Goal: Task Accomplishment & Management: Use online tool/utility

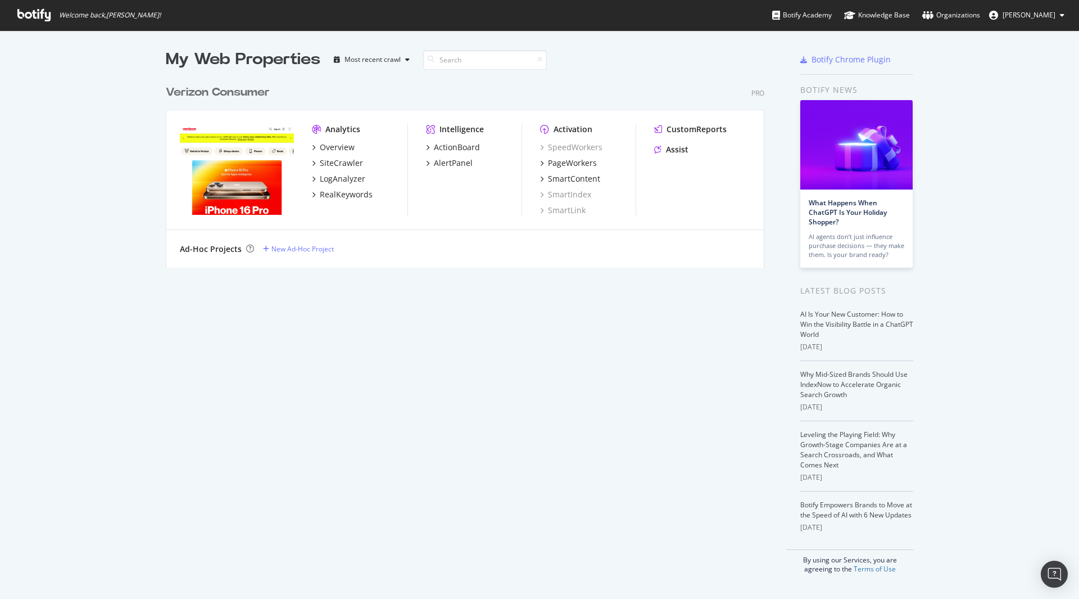
scroll to position [590, 1062]
click at [575, 162] on div "PageWorkers" at bounding box center [572, 162] width 49 height 11
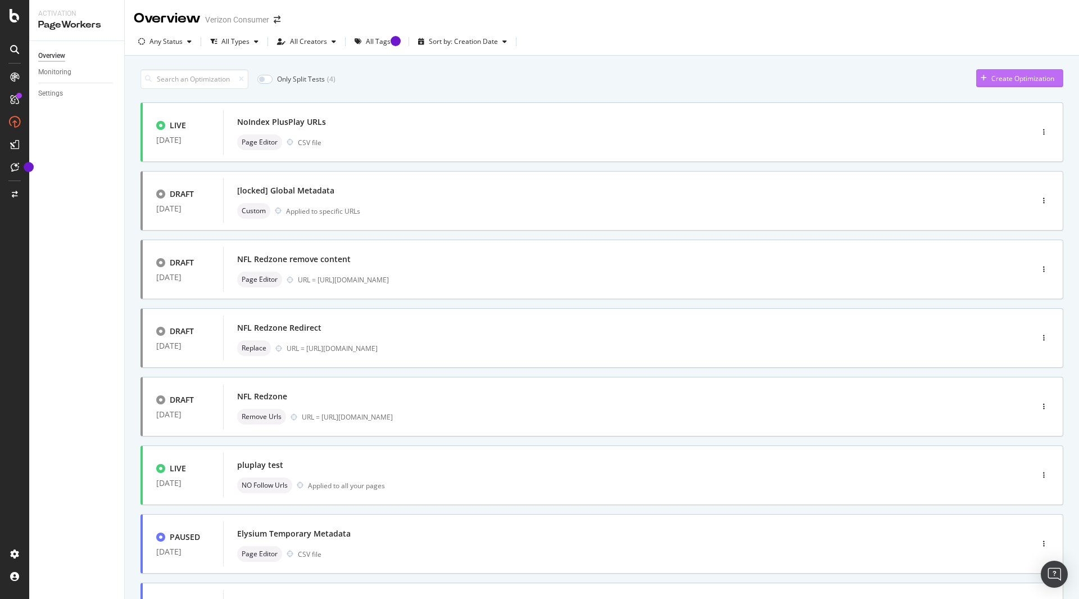
click at [976, 73] on div "Create Optimization" at bounding box center [1015, 78] width 78 height 17
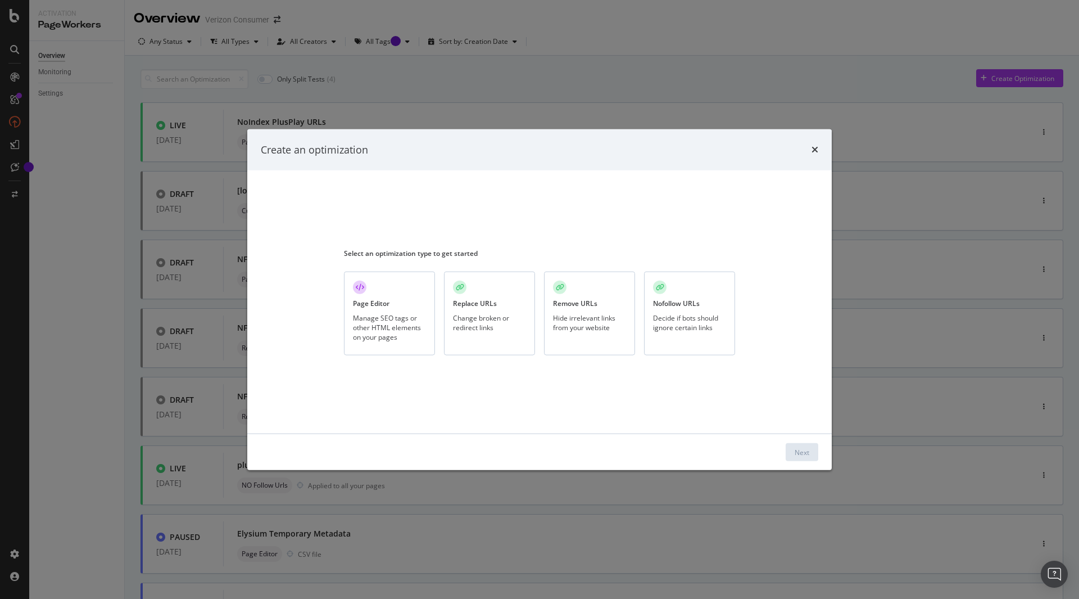
click at [422, 324] on div "Manage SEO tags or other HTML elements on your pages" at bounding box center [389, 326] width 73 height 29
click at [787, 453] on button "Next" at bounding box center [802, 452] width 33 height 18
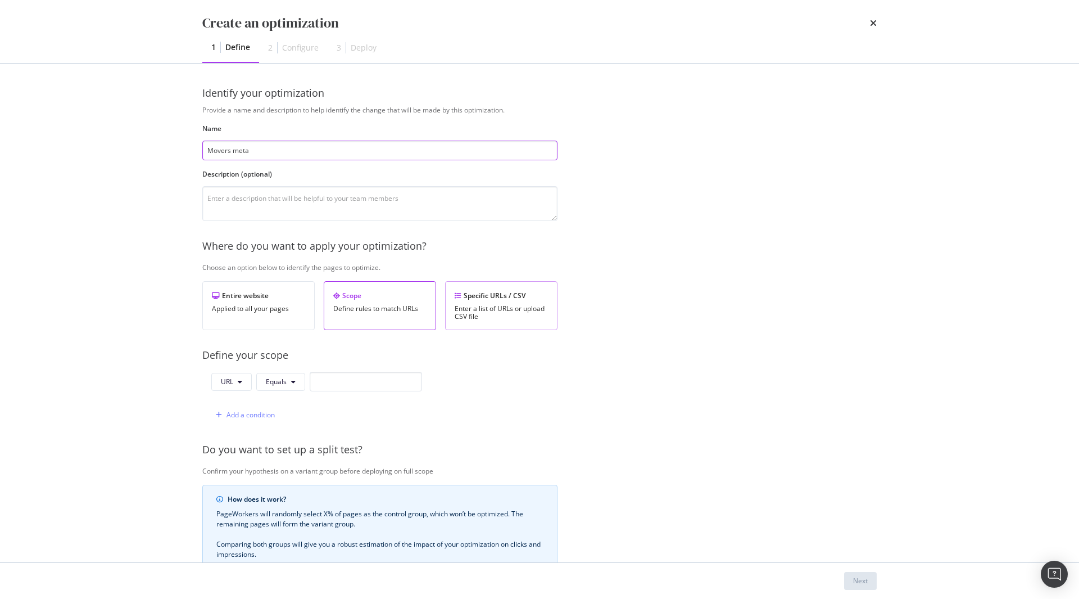
type input "Movers meta"
click at [486, 306] on div "Enter a list of URLs or upload CSV file" at bounding box center [501, 313] width 93 height 16
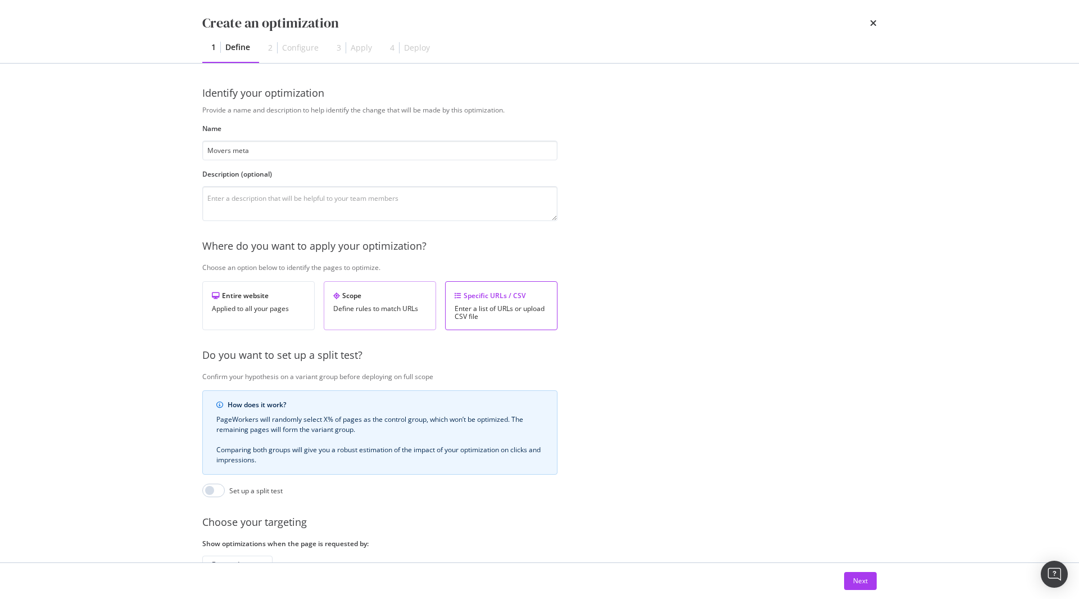
click at [411, 320] on div "Scope Define rules to match URLs" at bounding box center [380, 305] width 112 height 49
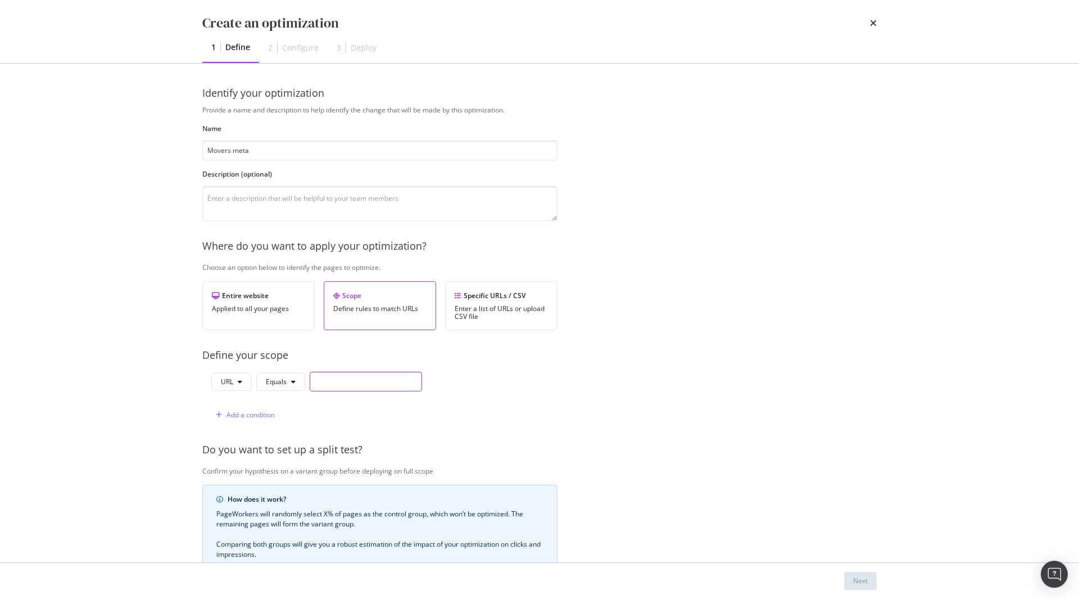
click at [354, 384] on input "modal" at bounding box center [366, 381] width 112 height 20
paste input "[URL][DOMAIN_NAME]"
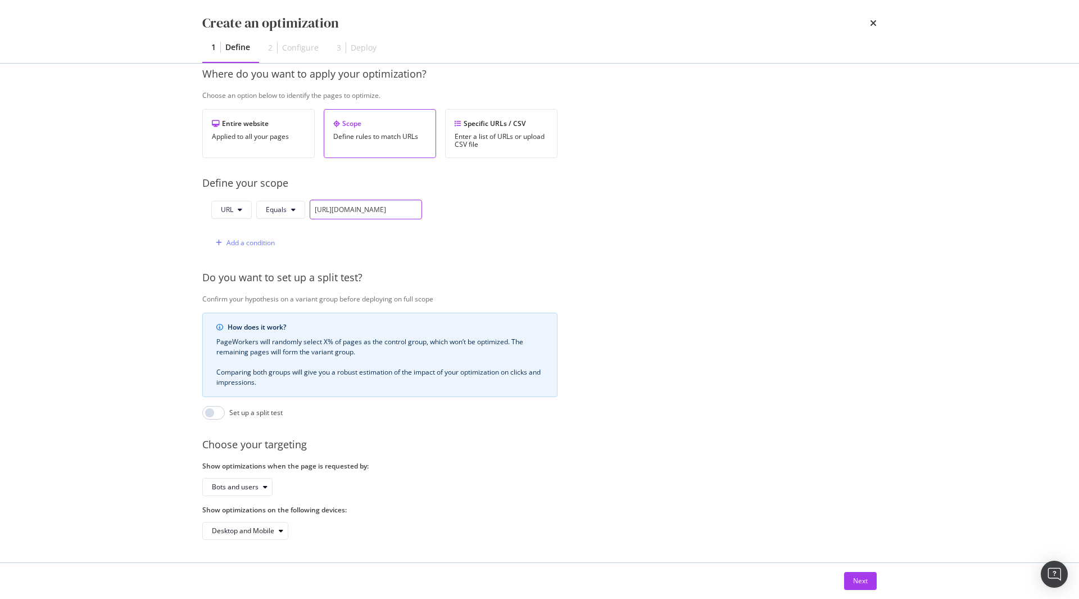
scroll to position [180, 0]
type input "[URL][DOMAIN_NAME]"
click at [258, 239] on div "Add a condition" at bounding box center [243, 242] width 64 height 17
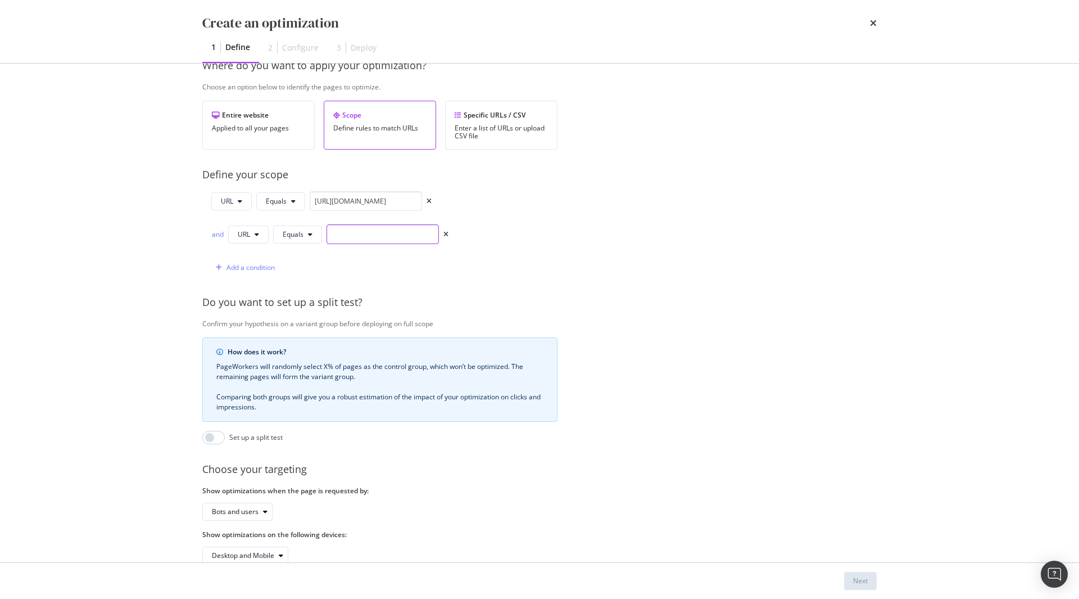
click at [390, 238] on input "modal" at bounding box center [383, 234] width 112 height 20
paste input "[URL][DOMAIN_NAME]"
click at [222, 234] on div "and" at bounding box center [217, 234] width 12 height 10
drag, startPoint x: 425, startPoint y: 239, endPoint x: 504, endPoint y: 232, distance: 79.1
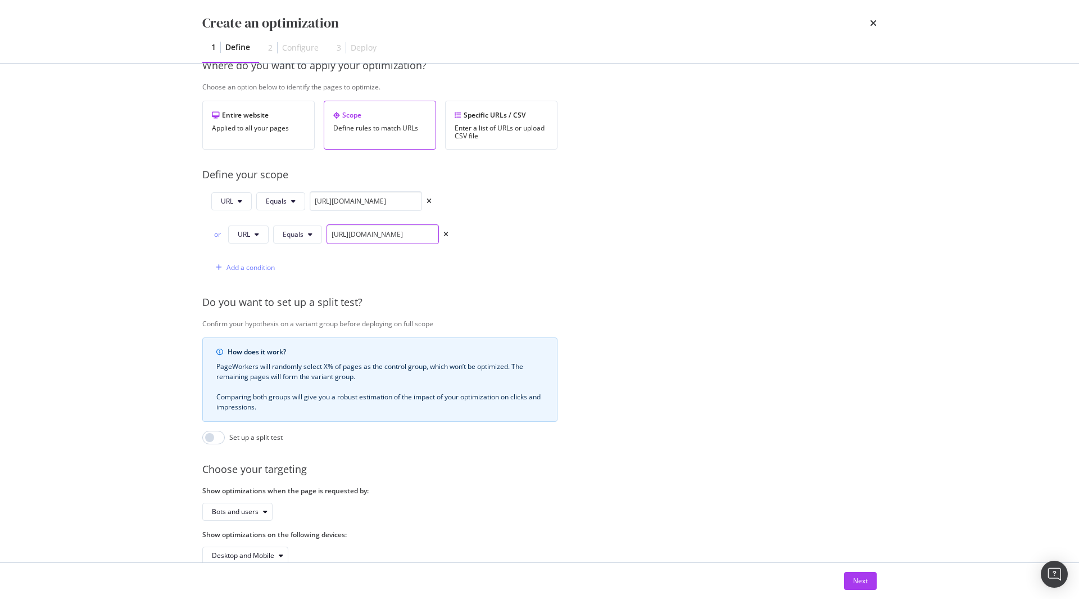
click at [504, 232] on div "URL Equals [URL][DOMAIN_NAME] or URL Equals [URL][DOMAIN_NAME] Add a condition" at bounding box center [379, 234] width 355 height 86
click at [427, 233] on input "[URL][DOMAIN_NAME]" at bounding box center [383, 234] width 112 height 20
drag, startPoint x: 432, startPoint y: 234, endPoint x: 441, endPoint y: 235, distance: 9.1
click at [441, 235] on div "or URL Equals [URL][DOMAIN_NAME]" at bounding box center [329, 234] width 237 height 20
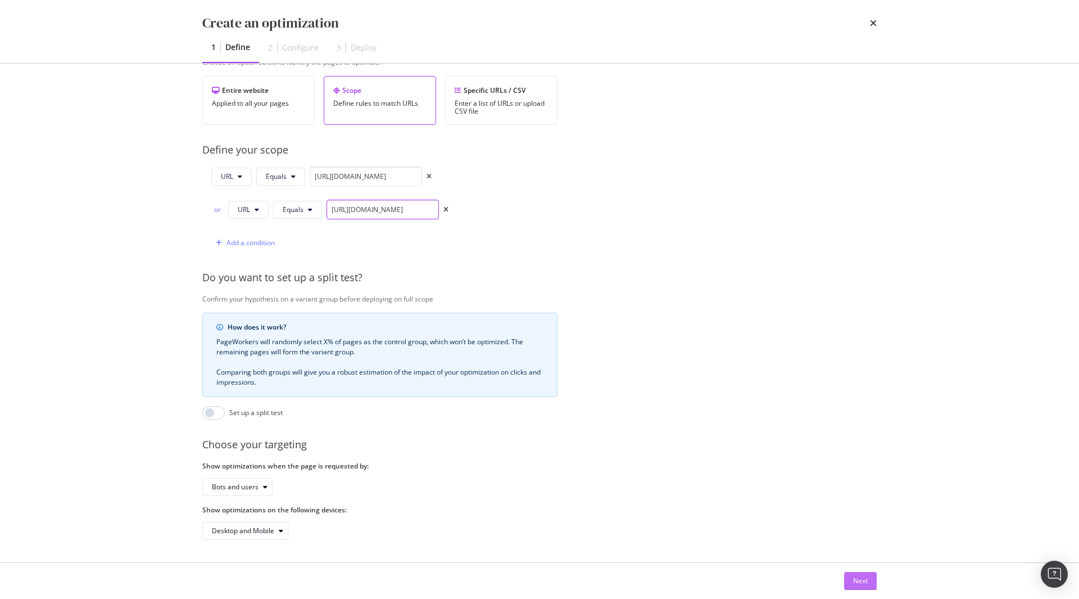
type input "[URL][DOMAIN_NAME]"
click at [864, 583] on div "Next" at bounding box center [860, 580] width 15 height 10
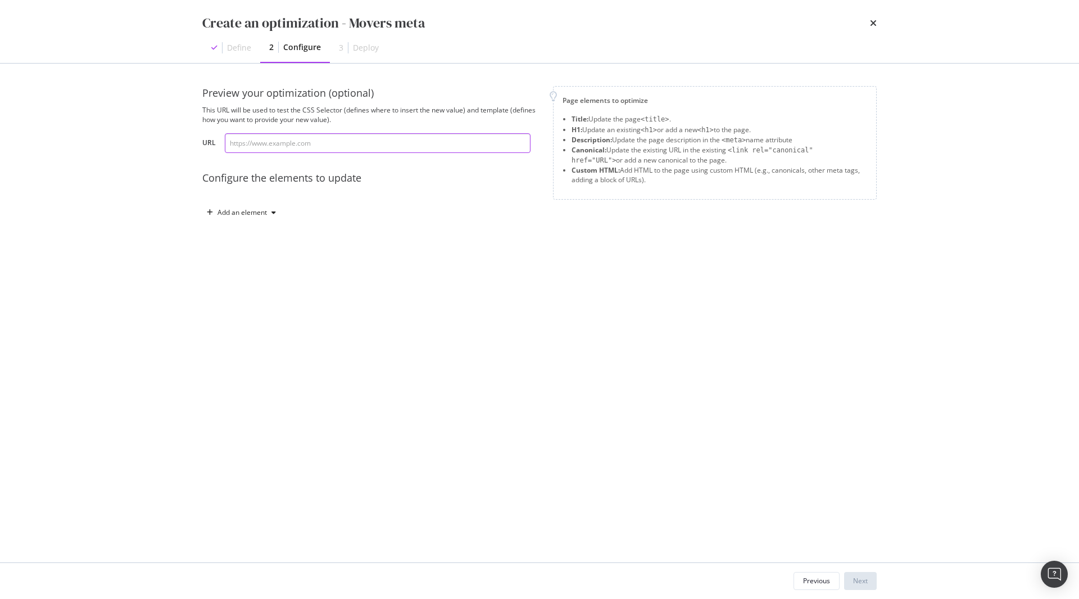
click at [377, 148] on input "modal" at bounding box center [378, 143] width 306 height 20
paste input "[URL][DOMAIN_NAME]"
type input "[URL][DOMAIN_NAME]"
click at [256, 212] on div "Add an element" at bounding box center [241, 212] width 49 height 7
click at [257, 271] on div "Description" at bounding box center [250, 271] width 36 height 10
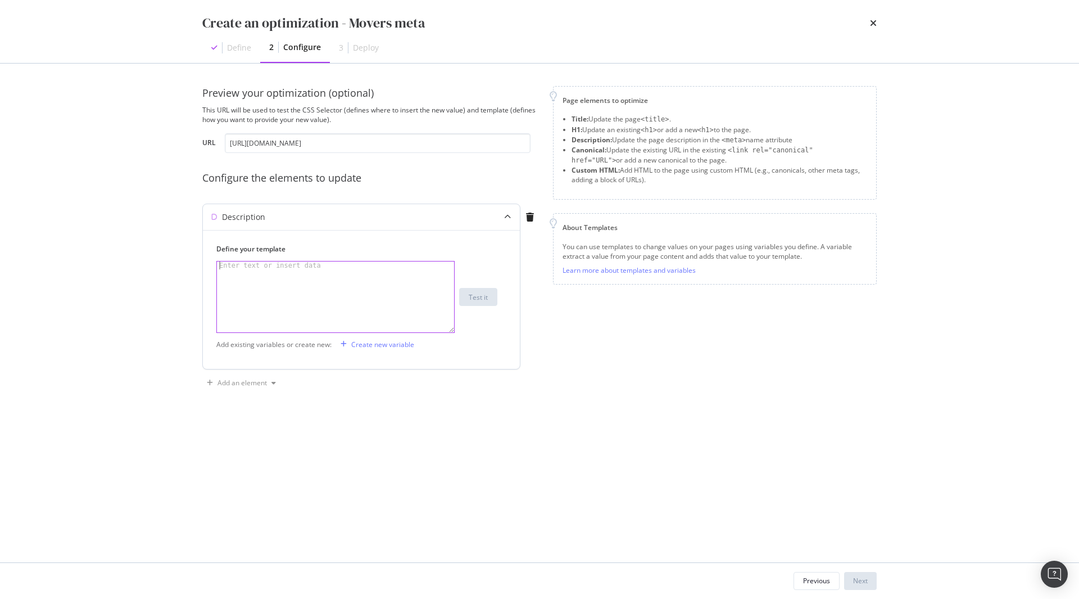
click at [269, 282] on div "modal" at bounding box center [335, 304] width 237 height 87
click at [290, 298] on div "modal" at bounding box center [335, 304] width 237 height 87
click at [257, 224] on div "Description" at bounding box center [361, 217] width 317 height 26
click at [501, 217] on div "modal" at bounding box center [507, 217] width 25 height 26
click at [532, 215] on icon "modal" at bounding box center [530, 216] width 8 height 9
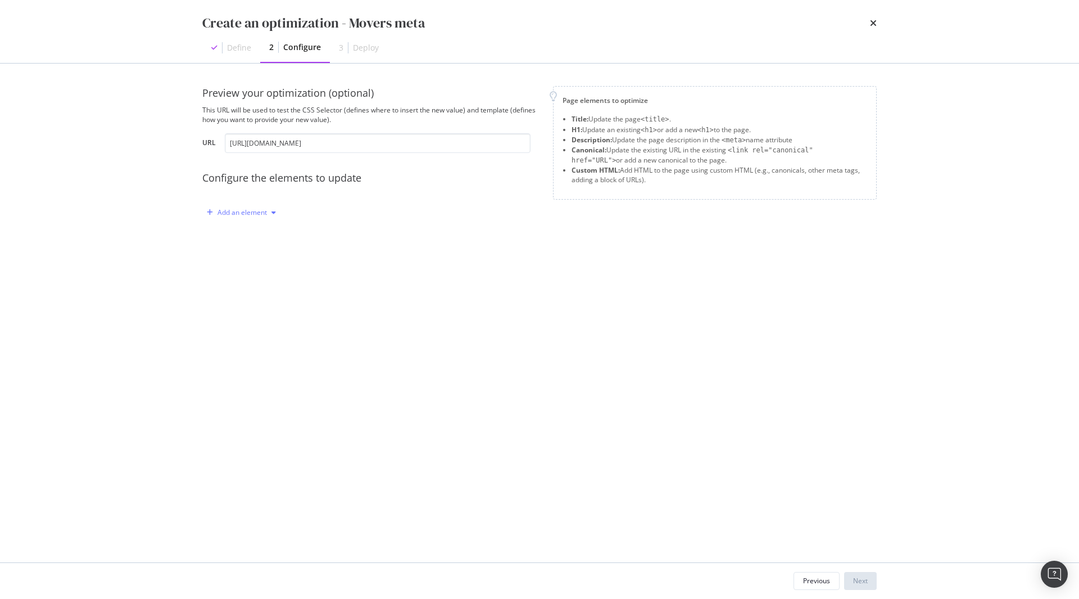
click at [251, 215] on div "Add an element" at bounding box center [241, 212] width 49 height 7
drag, startPoint x: 618, startPoint y: 141, endPoint x: 774, endPoint y: 160, distance: 156.8
click at [774, 160] on ul "Title: Update the page <title> . H1: Update an existing <h1> or add a new <h1> …" at bounding box center [715, 149] width 305 height 70
click at [772, 158] on li "Canonical: Update the existing URL in the existing <link rel="canonical" href="…" at bounding box center [720, 155] width 296 height 20
click at [251, 210] on div "Add an element" at bounding box center [241, 212] width 49 height 7
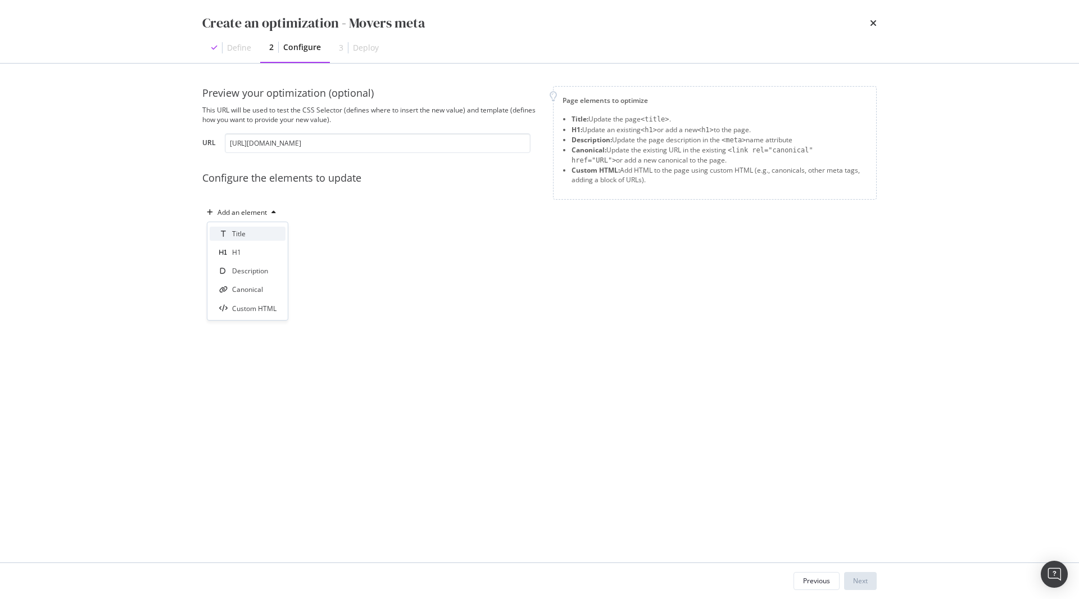
click at [259, 237] on div "Title" at bounding box center [248, 233] width 76 height 14
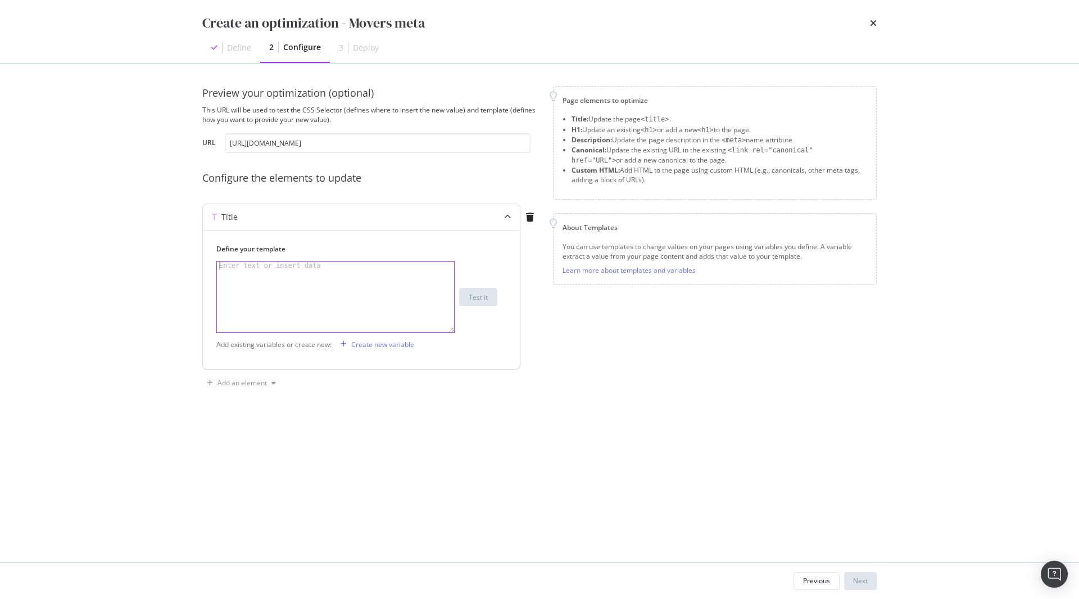
click at [270, 271] on div "modal" at bounding box center [335, 304] width 237 height 87
click at [244, 268] on div "Moving | Transfer your home internet service | Verizon" at bounding box center [335, 304] width 237 height 87
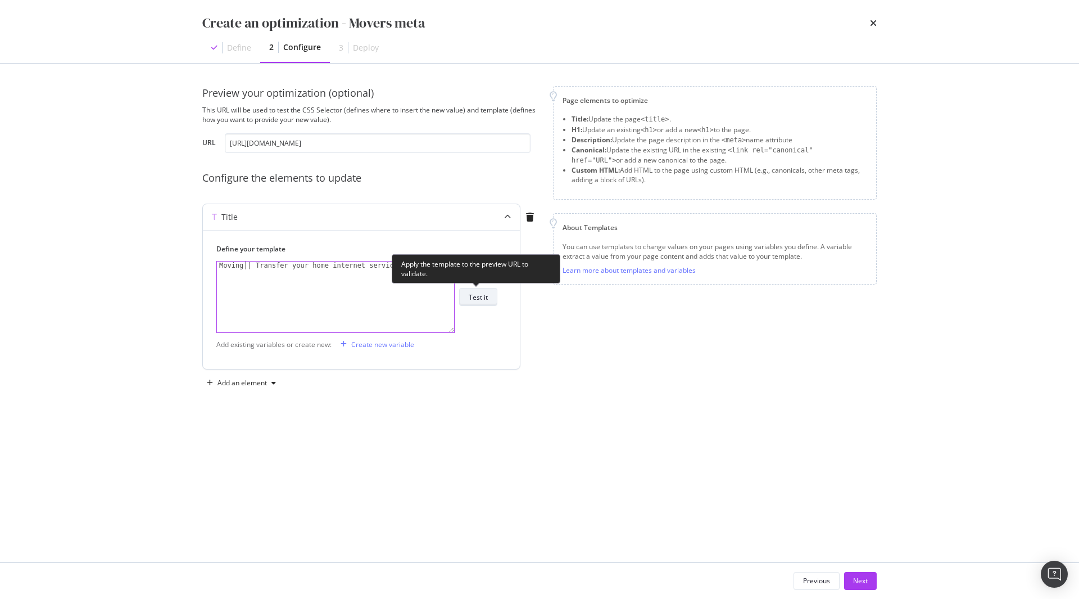
type textarea "Moving | Transfer your home internet service | Verizon"
click at [487, 301] on div "Test it" at bounding box center [478, 297] width 19 height 10
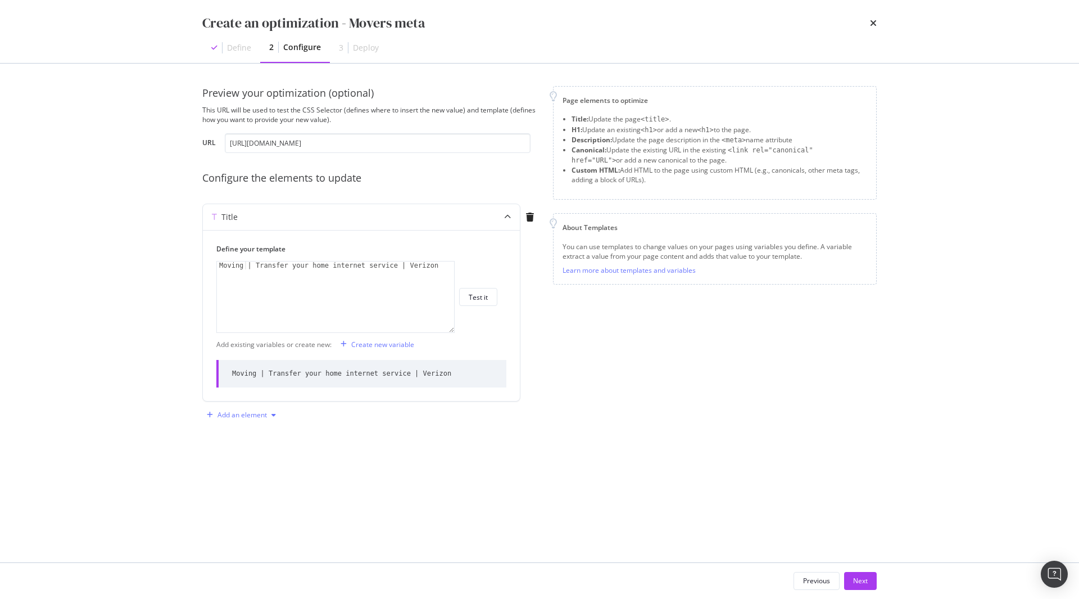
click at [275, 413] on icon "modal" at bounding box center [273, 414] width 4 height 7
click at [265, 456] on div "Description" at bounding box center [250, 455] width 36 height 10
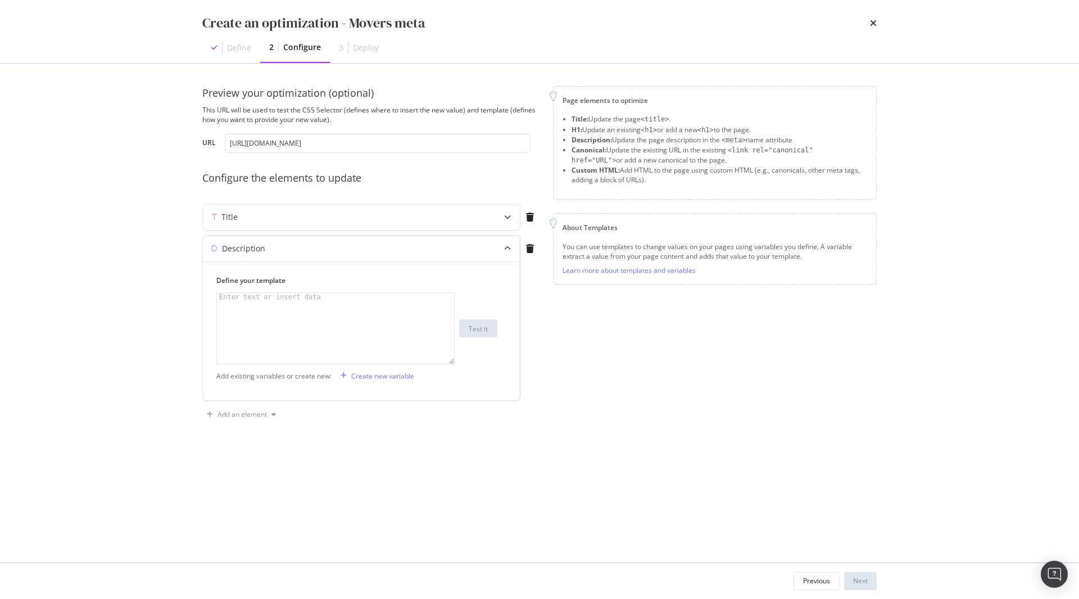
click at [264, 336] on div "modal" at bounding box center [335, 336] width 237 height 87
click at [262, 221] on div "Title" at bounding box center [339, 216] width 273 height 11
click at [496, 220] on div "modal" at bounding box center [507, 217] width 25 height 26
click at [511, 214] on div "modal" at bounding box center [507, 217] width 25 height 26
click at [880, 522] on div "Preview your optimization (optional) This URL will be used to test the CSS Sele…" at bounding box center [539, 313] width 719 height 498
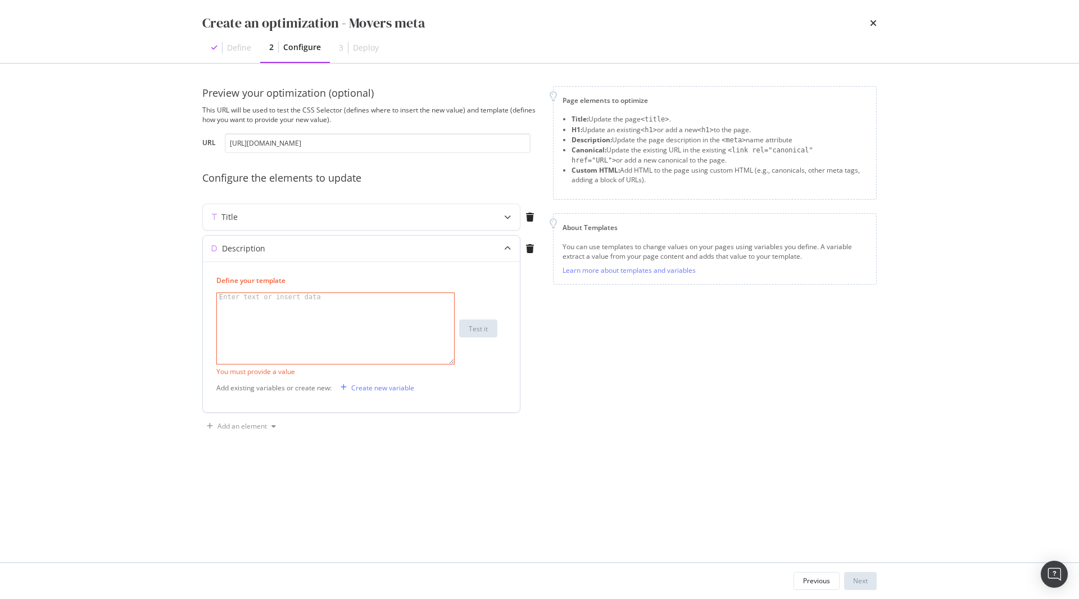
click at [268, 323] on div "modal" at bounding box center [335, 336] width 237 height 87
paste textarea "Moving? Sign up for home internet service with Verizon and get deals at your ne…"
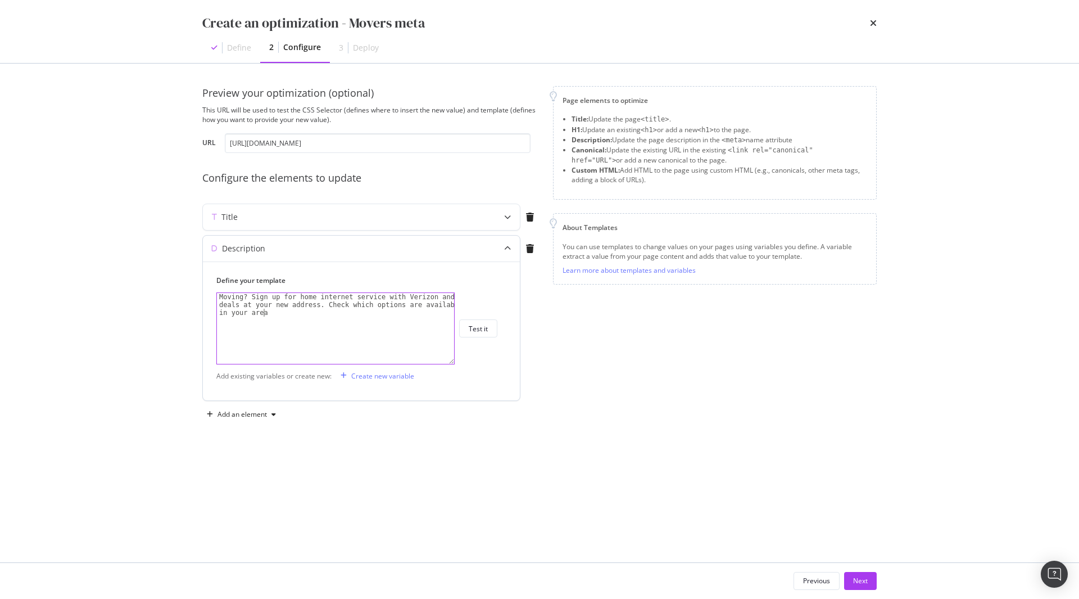
click at [318, 325] on div "Moving? Sign up for home internet service with Verizon and get deals at your ne…" at bounding box center [335, 352] width 237 height 118
click at [354, 331] on div "Moving? Sign up for home internet service with Verizon and get deals at your ne…" at bounding box center [335, 352] width 237 height 118
click at [334, 306] on div "Moving? Sign up for home internet service with Verizon and get deals at your ne…" at bounding box center [335, 352] width 237 height 118
click at [246, 301] on div "Moving? Sign up for home internet service with Verizon and get deals at your ne…" at bounding box center [335, 352] width 237 height 118
click at [249, 292] on div "Moving? Sign up for home internet service with Verizon and get deals at your ne…" at bounding box center [335, 328] width 238 height 72
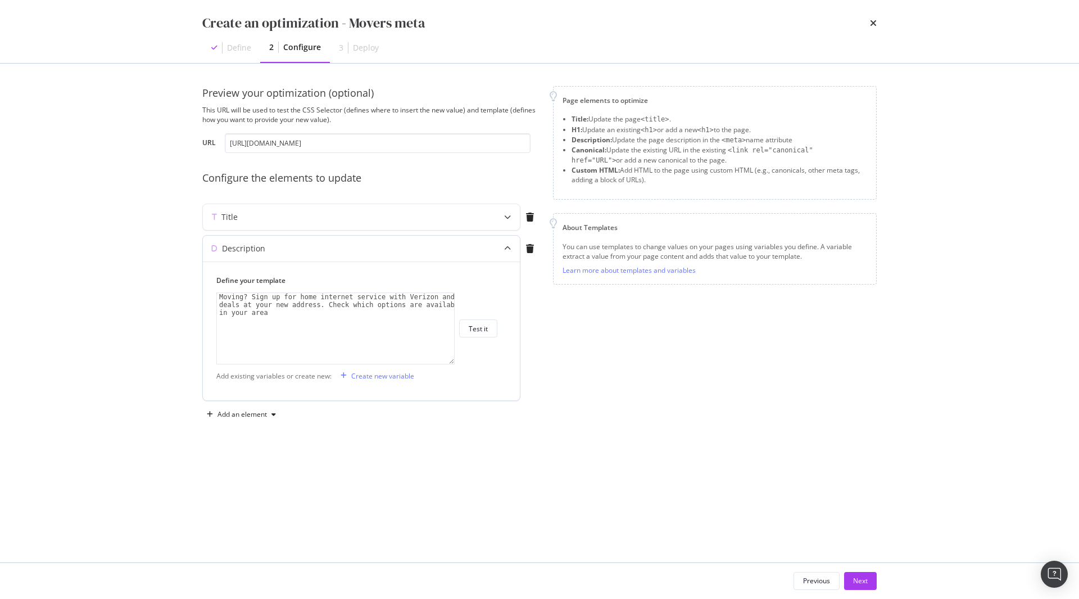
click at [250, 297] on div "Moving? Sign up for home internet service with Verizon and get deals at your ne…" at bounding box center [335, 352] width 237 height 118
click at [361, 311] on div "Moving? Easily transfer service or sign up for home internet service with Veriz…" at bounding box center [335, 352] width 237 height 118
click at [230, 307] on div "Moving? Easily transfer service or sign up for home internet service with Veriz…" at bounding box center [335, 352] width 237 height 118
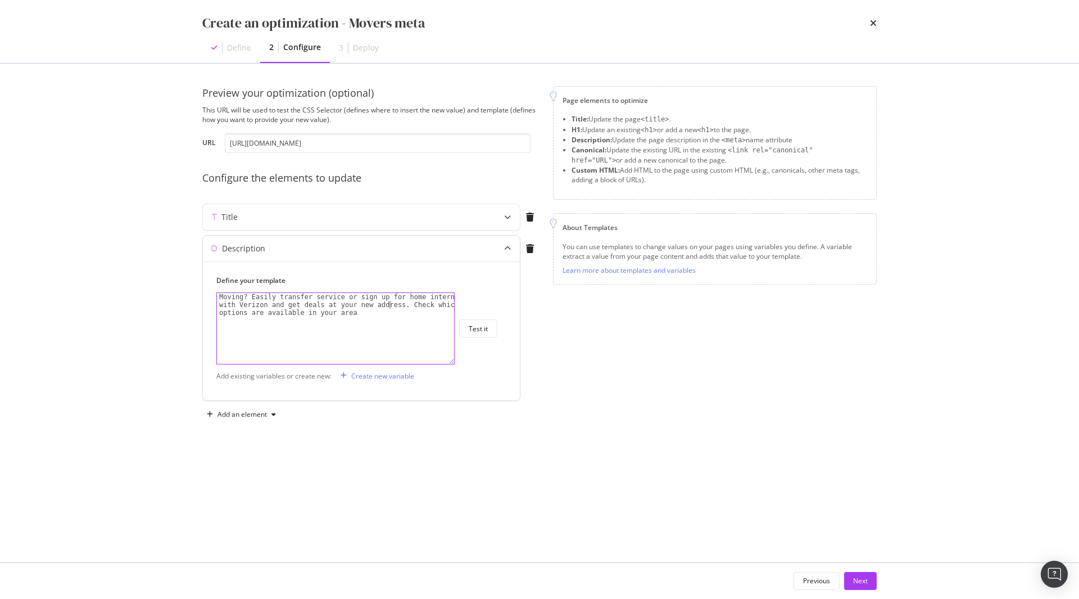
click at [389, 308] on div "Moving? Easily transfer service or sign up for home internet with Verizon and g…" at bounding box center [335, 352] width 237 height 118
click at [373, 319] on div "Moving? Easily transfer service or sign up for home internet with Verizon and g…" at bounding box center [335, 352] width 237 height 118
type textarea "Moving? Easily transfer service or sign up for home internet with Verizon and g…"
click at [490, 327] on button "Test it" at bounding box center [478, 328] width 38 height 18
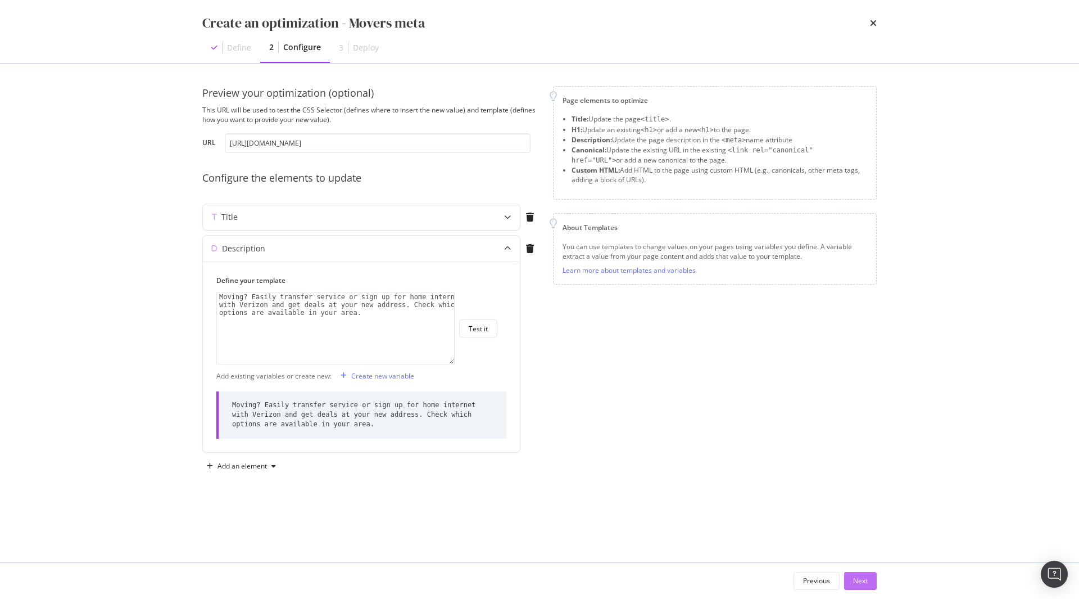
click at [862, 584] on div "Next" at bounding box center [860, 580] width 15 height 10
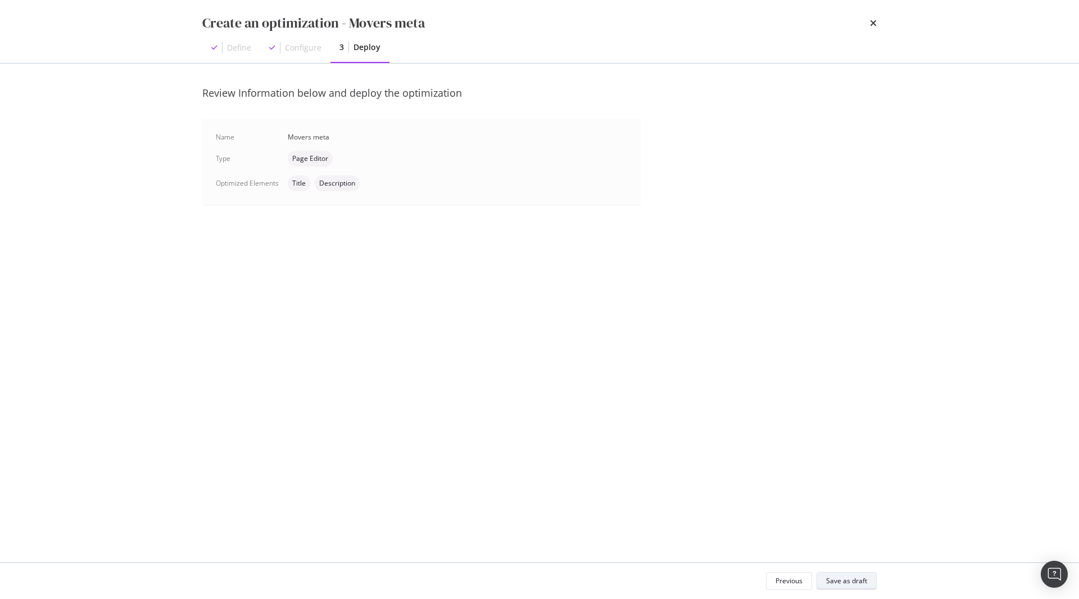
click at [862, 584] on div "Save as draft" at bounding box center [846, 580] width 41 height 10
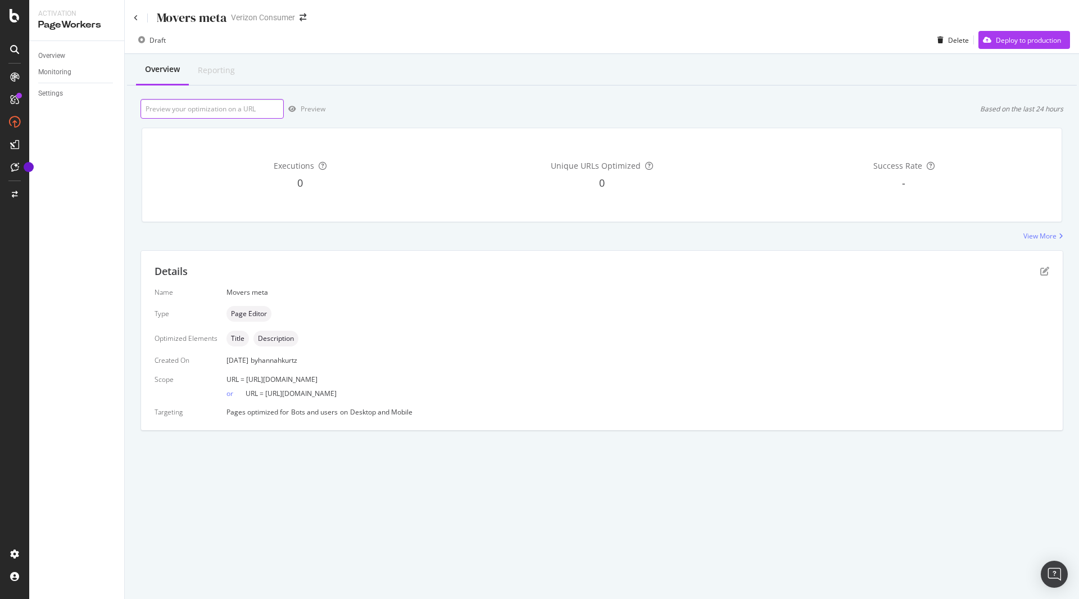
click at [211, 109] on input "url" at bounding box center [212, 109] width 143 height 20
paste input "Moving? Sign up for home internet service with Verizon and get deals at your ne…"
drag, startPoint x: 404, startPoint y: 378, endPoint x: 246, endPoint y: 378, distance: 158.5
click at [246, 378] on div "URL = [URL][DOMAIN_NAME]" at bounding box center [637, 379] width 823 height 10
copy span "[URL][DOMAIN_NAME]"
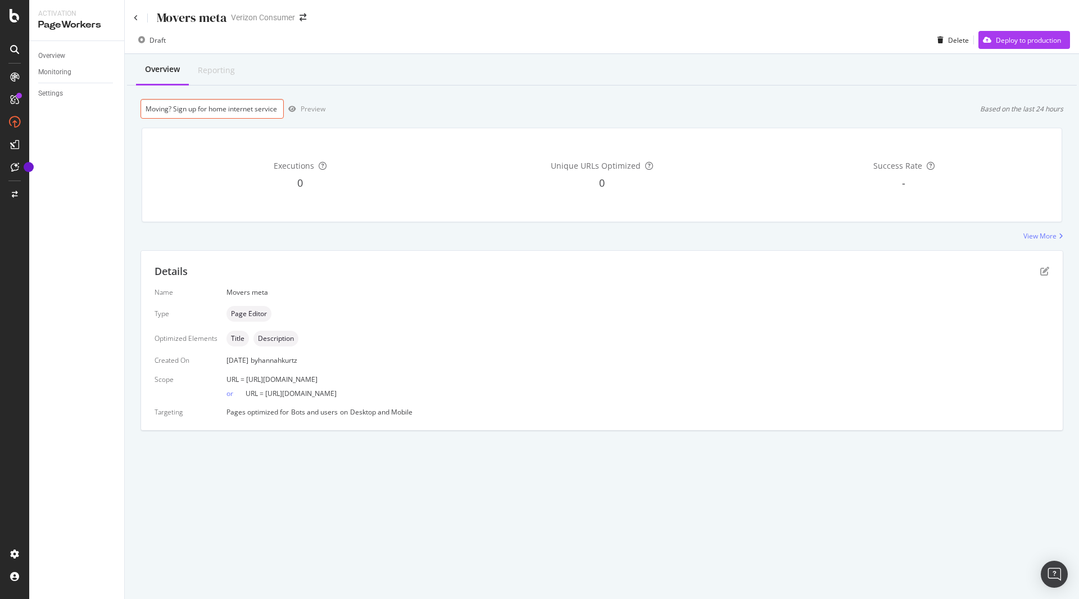
click at [223, 119] on div "Executions 0 Unique URLs Optimized 0 Success Rate -" at bounding box center [602, 175] width 934 height 112
click at [216, 108] on input "Moving? Sign up for home internet service with Verizon and get deals at your ne…" at bounding box center [212, 109] width 143 height 20
paste input "[URL][DOMAIN_NAME]"
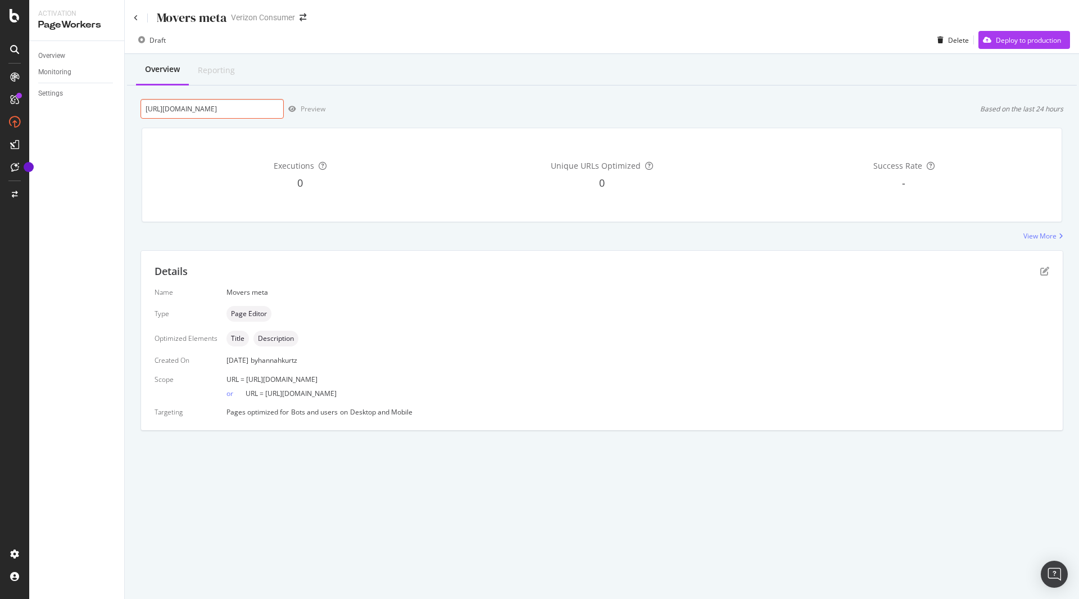
scroll to position [0, 22]
type input "[URL][DOMAIN_NAME]"
click at [316, 107] on div "Preview" at bounding box center [313, 109] width 25 height 10
click at [135, 19] on icon at bounding box center [136, 18] width 4 height 7
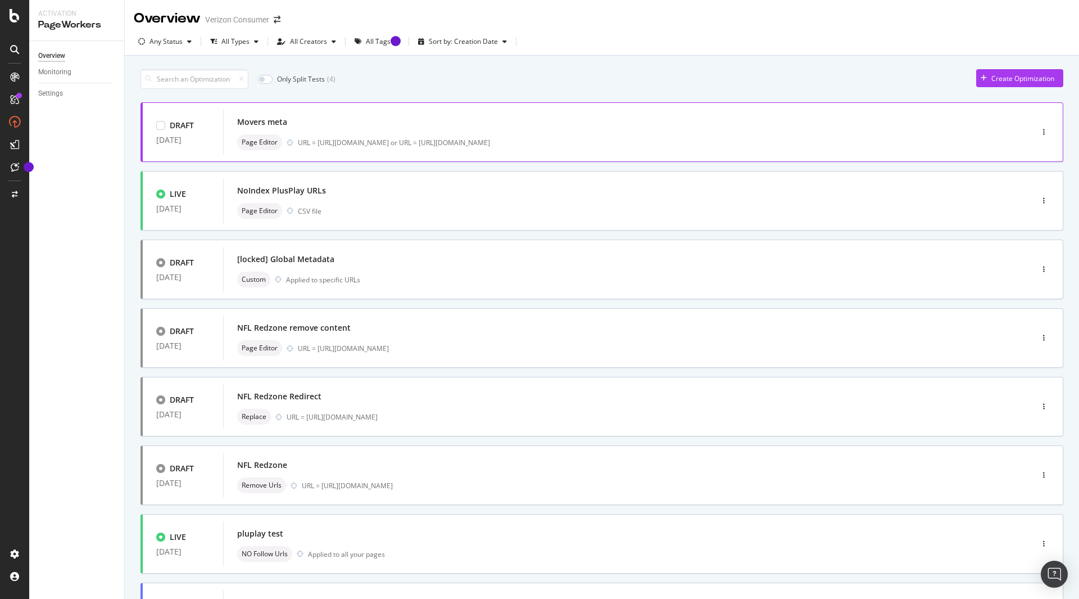
click at [388, 115] on div "Movers meta" at bounding box center [610, 122] width 747 height 16
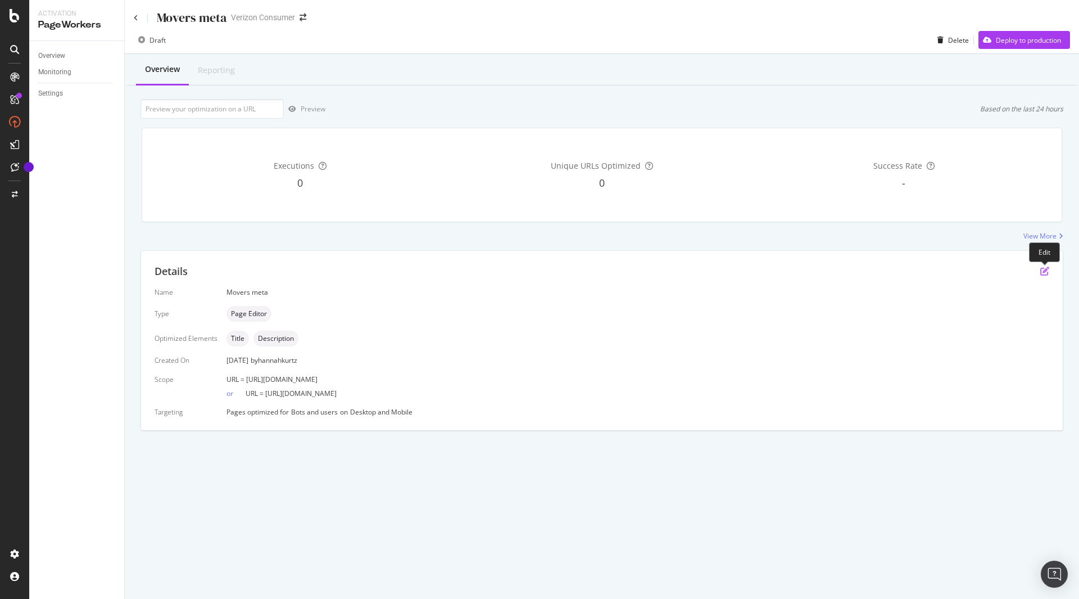
click at [1043, 274] on icon "pen-to-square" at bounding box center [1044, 270] width 9 height 9
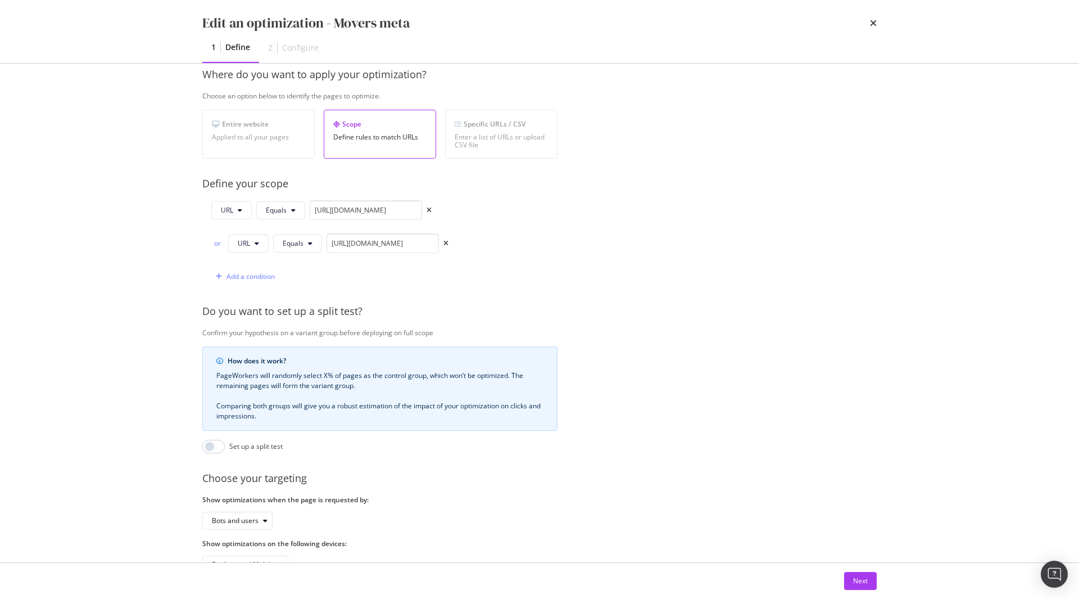
scroll to position [214, 0]
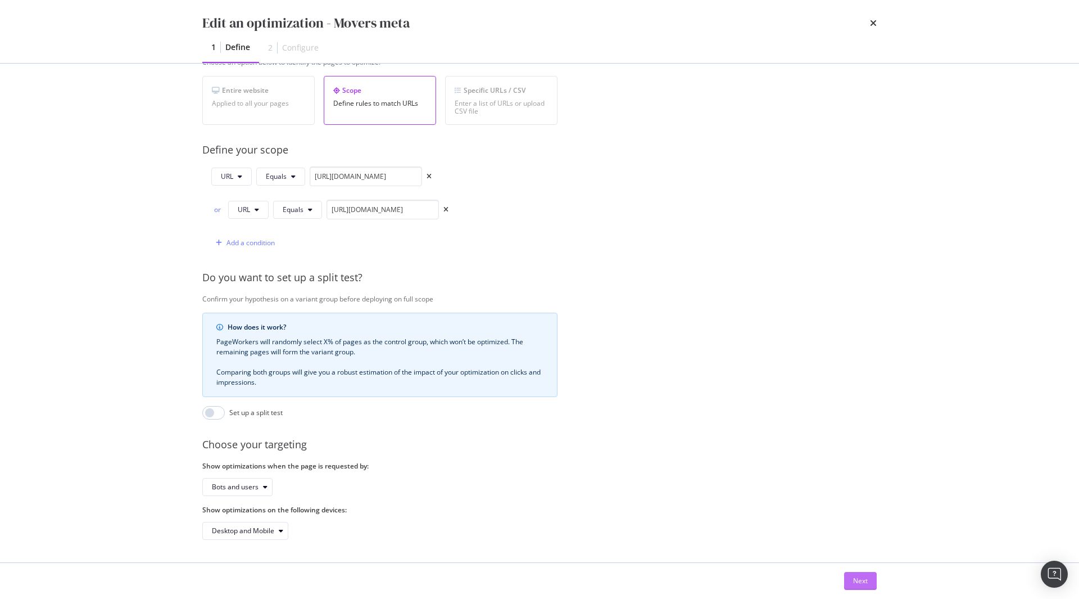
click at [868, 586] on button "Next" at bounding box center [860, 581] width 33 height 18
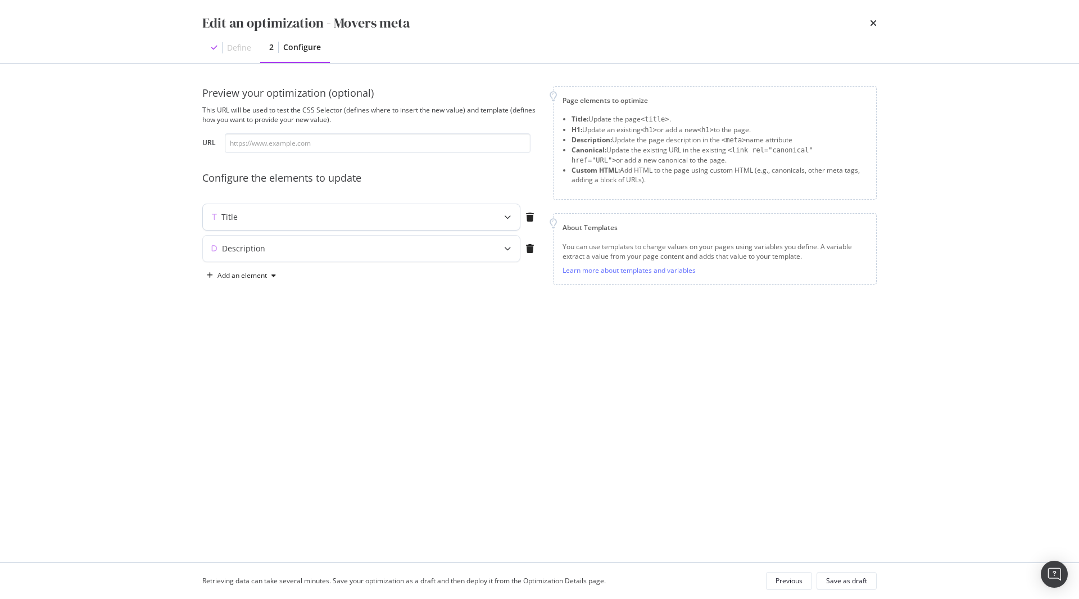
click at [293, 212] on div "Title" at bounding box center [339, 216] width 273 height 11
click at [287, 262] on div "Moving | Transfer your home internet service | Verizon" at bounding box center [335, 304] width 237 height 87
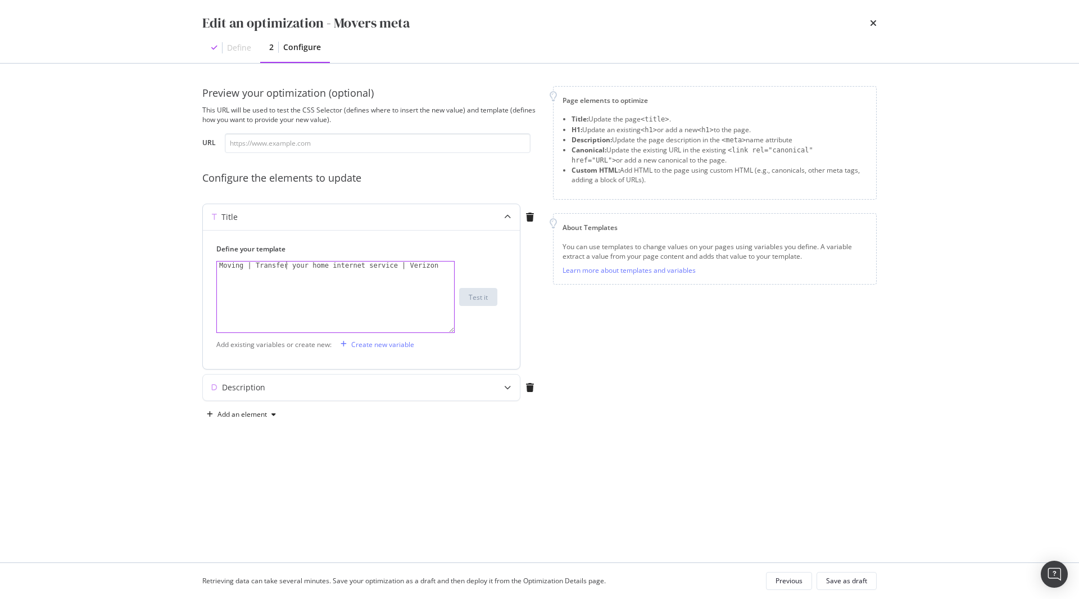
click at [288, 266] on div "Moving | Transfer your home internet service | Verizon" at bounding box center [335, 304] width 237 height 87
click at [307, 268] on div "Moving | Transfer Your home internet service | Verizon" at bounding box center [335, 304] width 237 height 87
click at [325, 265] on div "Moving | Transfer Your Home internet service | Verizon" at bounding box center [335, 304] width 237 height 87
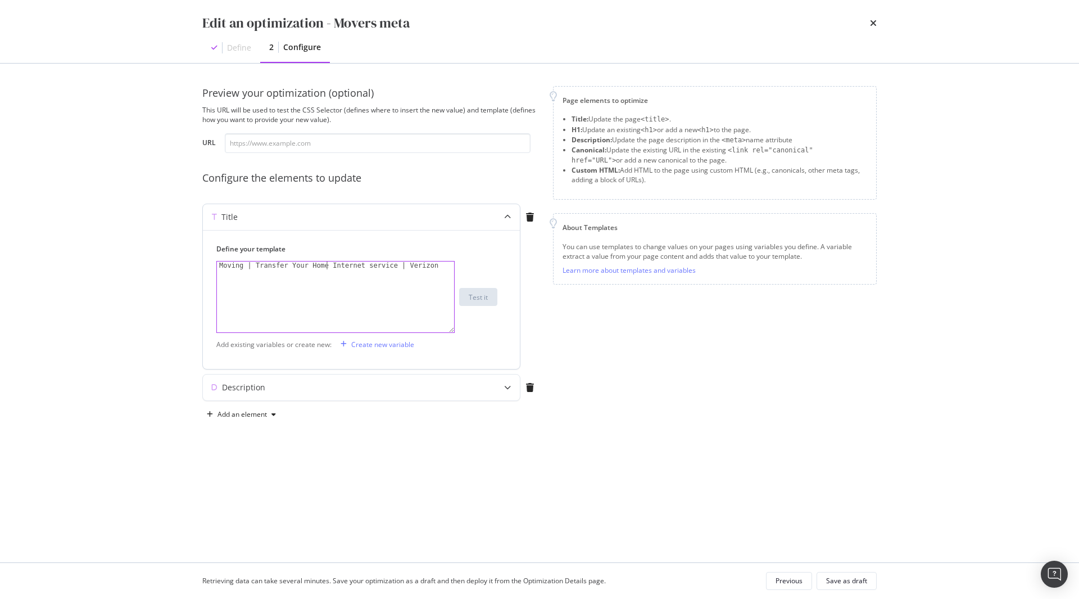
scroll to position [0, 8]
click at [358, 270] on div "Moving | Transfer Your Home Internet service | Verizon" at bounding box center [335, 304] width 237 height 87
click at [359, 265] on div "Moving | Transfer Your Home Internet service | Verizon" at bounding box center [335, 304] width 237 height 87
click at [386, 265] on div "Moving | Transfer Your Home Internet Service | Verizon" at bounding box center [335, 304] width 237 height 87
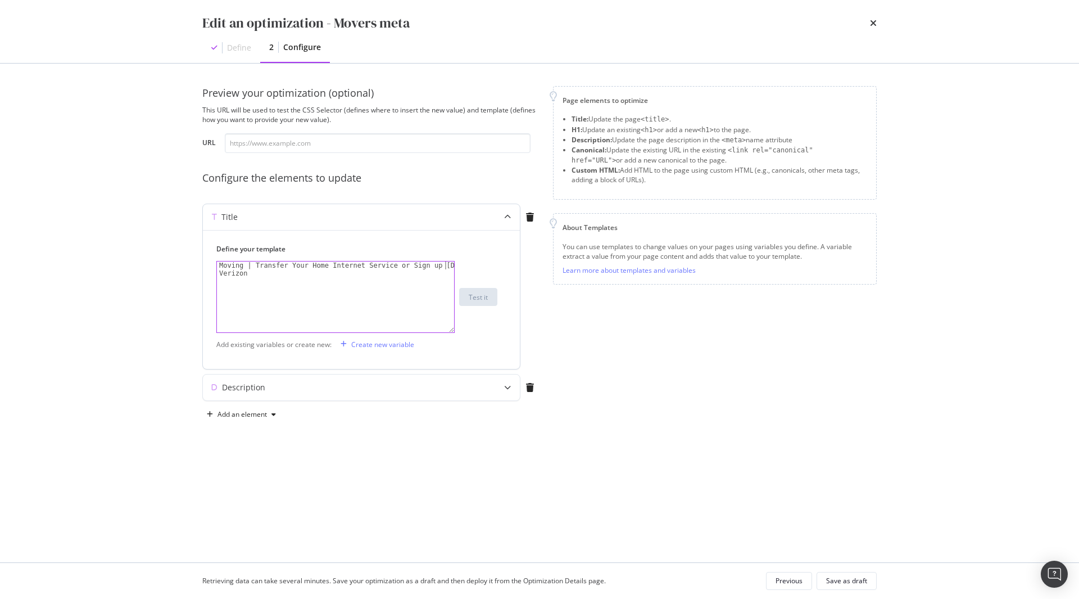
scroll to position [0, 19]
click at [385, 275] on div "Moving | Transfer Your Home Internet Service or Sign up [DATE]| Verizon" at bounding box center [335, 312] width 237 height 102
click at [409, 304] on div "Moving | Transfer Your Home Internet Service or Sign up [DATE]| Verizon" at bounding box center [335, 312] width 237 height 102
type textarea "Moving | Transfer Your Home Internet Service or Sign up [DATE]| Verizon"
click at [682, 346] on div "Page elements to optimize Title: Update the page <title> . H1: Update an existi…" at bounding box center [715, 254] width 324 height 337
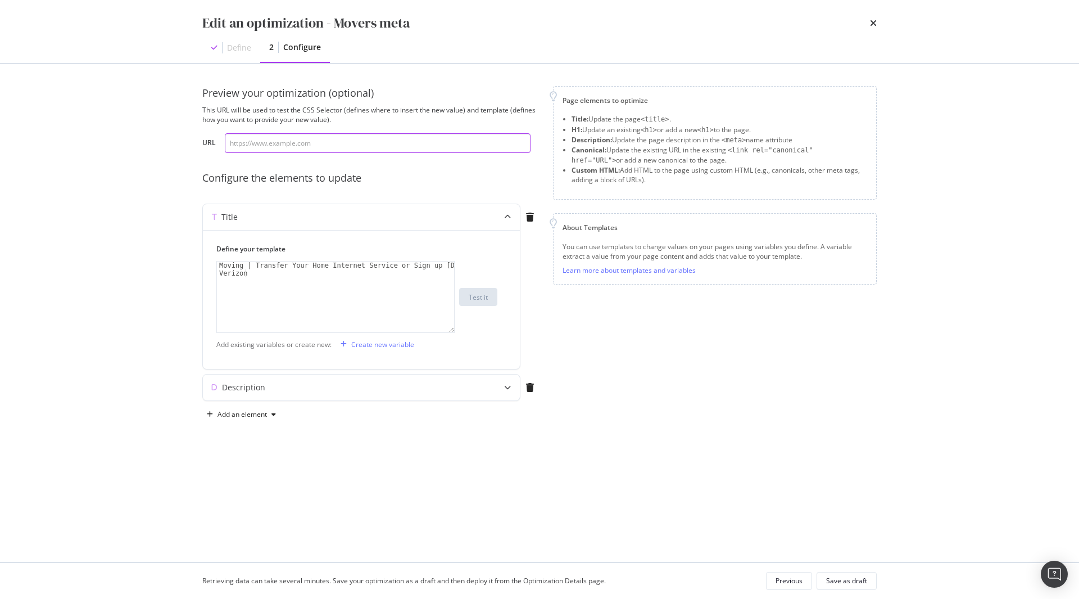
click at [275, 149] on input "modal" at bounding box center [378, 143] width 306 height 20
paste input "[URL][DOMAIN_NAME]"
type input "[URL][DOMAIN_NAME]"
click at [624, 364] on div "Page elements to optimize Title: Update the page <title> . H1: Update an existi…" at bounding box center [715, 254] width 324 height 337
click at [481, 292] on div "Test it" at bounding box center [478, 297] width 19 height 10
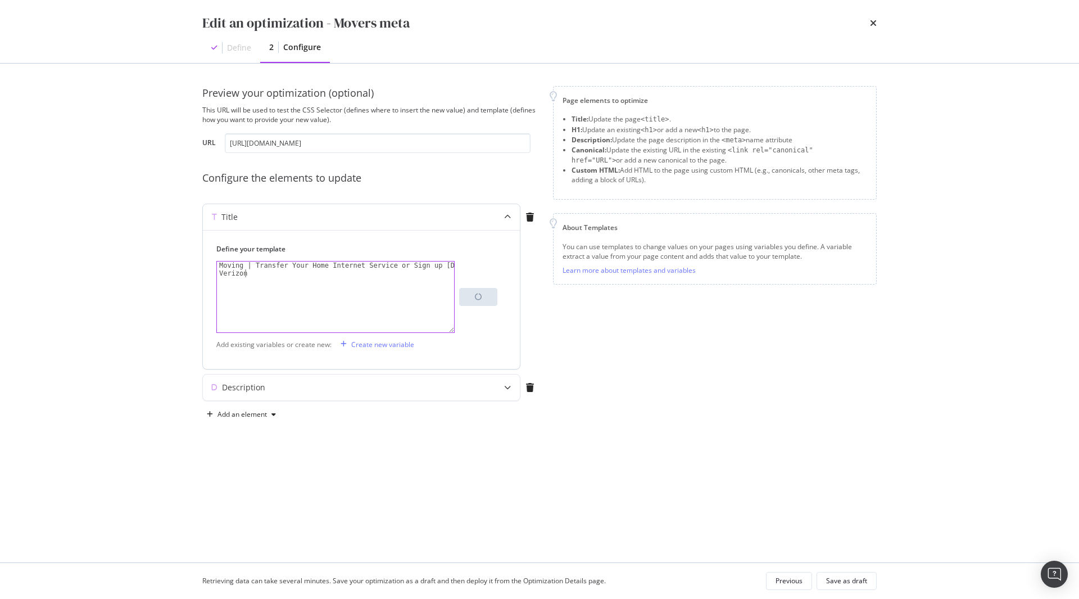
click at [319, 301] on div "Moving | Transfer Your Home Internet Service or Sign up [DATE]| Verizon" at bounding box center [335, 312] width 237 height 102
click at [250, 264] on div "Moving | Transfer Your Home Internet Service or Sign up [DATE]| Verizon" at bounding box center [335, 312] width 237 height 102
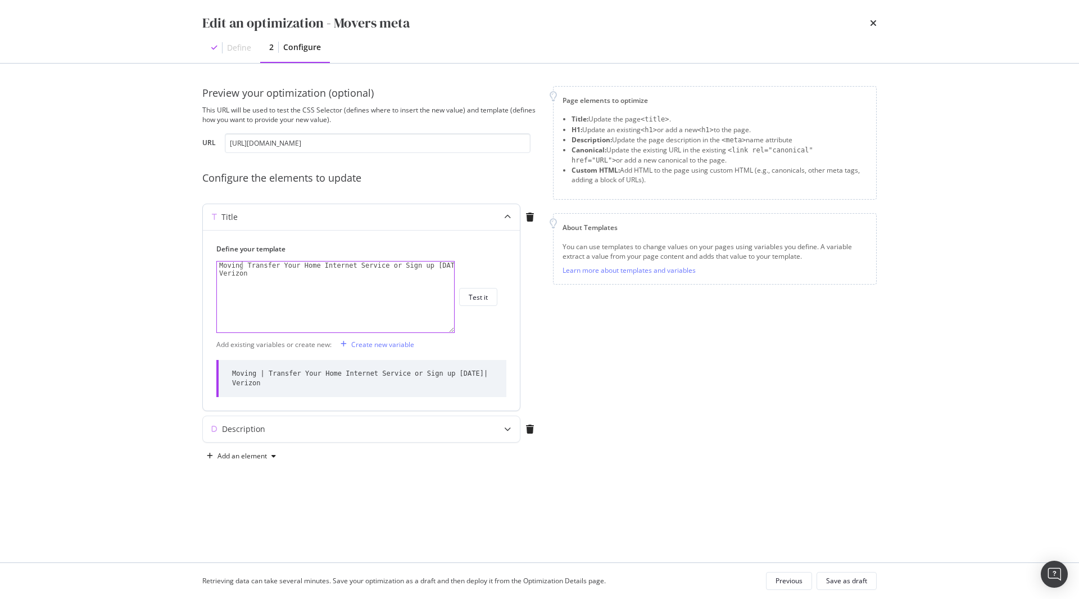
scroll to position [0, 2]
click at [474, 294] on div "Test it" at bounding box center [478, 297] width 19 height 10
drag, startPoint x: 441, startPoint y: 263, endPoint x: 451, endPoint y: 259, distance: 11.1
click at [441, 262] on div "Moving: Transfer Your Home Internet Service or Sign up [DATE]| Verizon" at bounding box center [335, 312] width 237 height 102
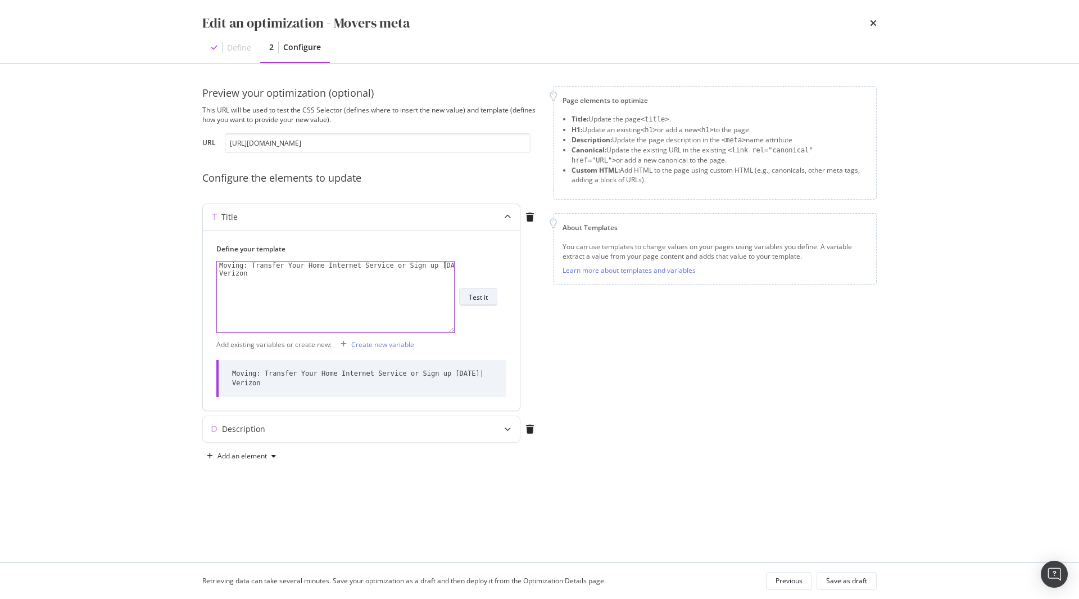
type textarea "Moving: Transfer Your Home Internet Service or Sign up [DATE] | Verizon"
click at [484, 298] on div "Test it" at bounding box center [478, 297] width 19 height 10
click at [850, 582] on div "Save as draft" at bounding box center [846, 580] width 41 height 10
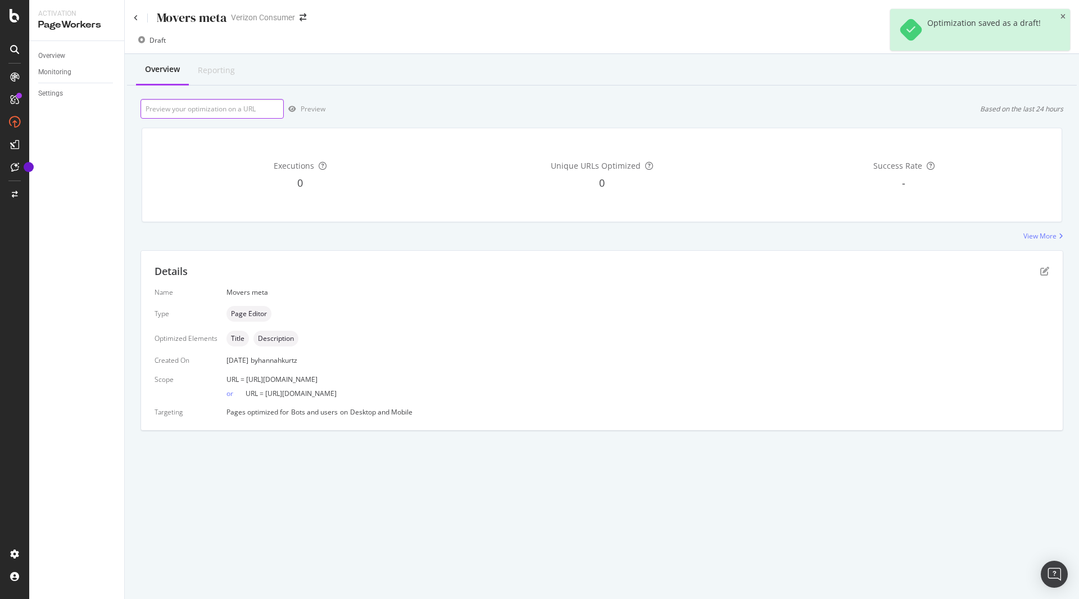
click at [250, 104] on input "url" at bounding box center [212, 109] width 143 height 20
paste input "[URL][DOMAIN_NAME]"
type input "[URL][DOMAIN_NAME]"
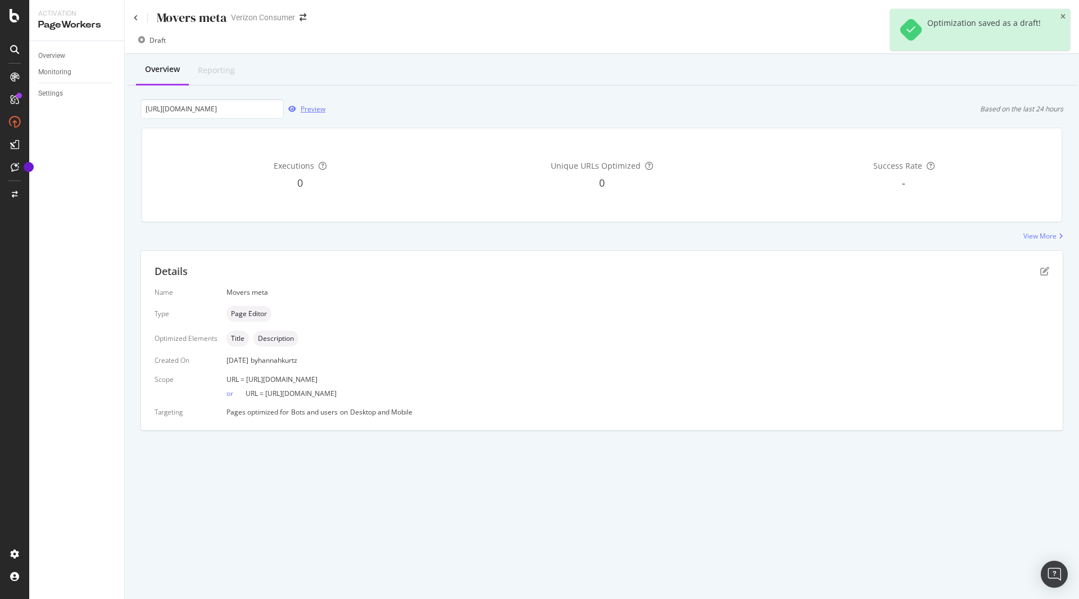
click at [320, 102] on div "Preview" at bounding box center [305, 109] width 42 height 17
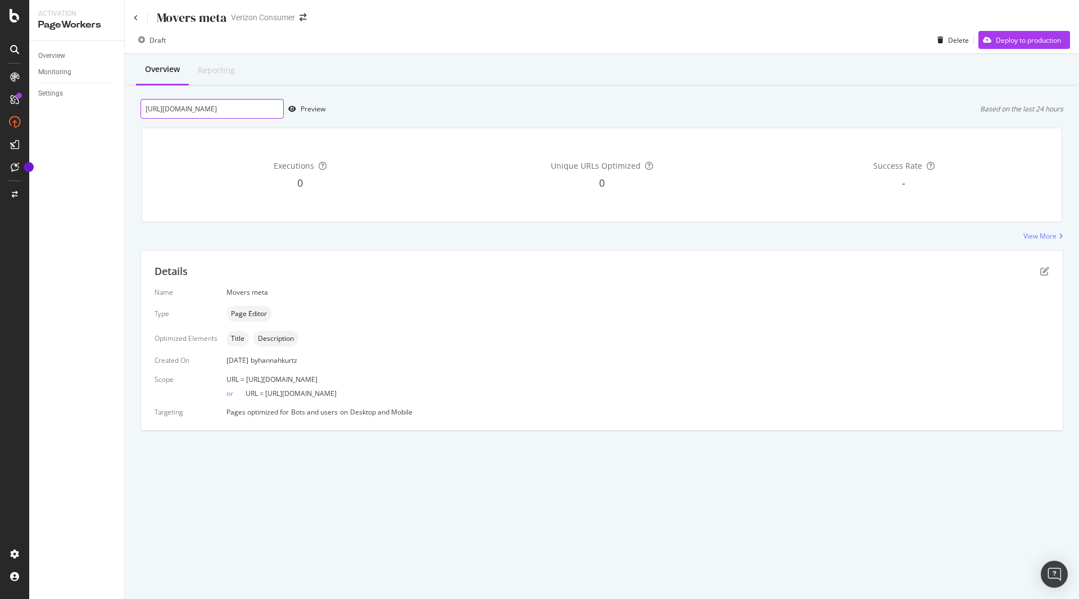
scroll to position [0, 22]
drag, startPoint x: 229, startPoint y: 105, endPoint x: 399, endPoint y: 92, distance: 170.2
click at [399, 92] on div "Overview Reporting [URL][DOMAIN_NAME] Preview Based on the last 24 hours Execut…" at bounding box center [602, 262] width 954 height 416
click at [309, 106] on div "Preview" at bounding box center [313, 109] width 25 height 10
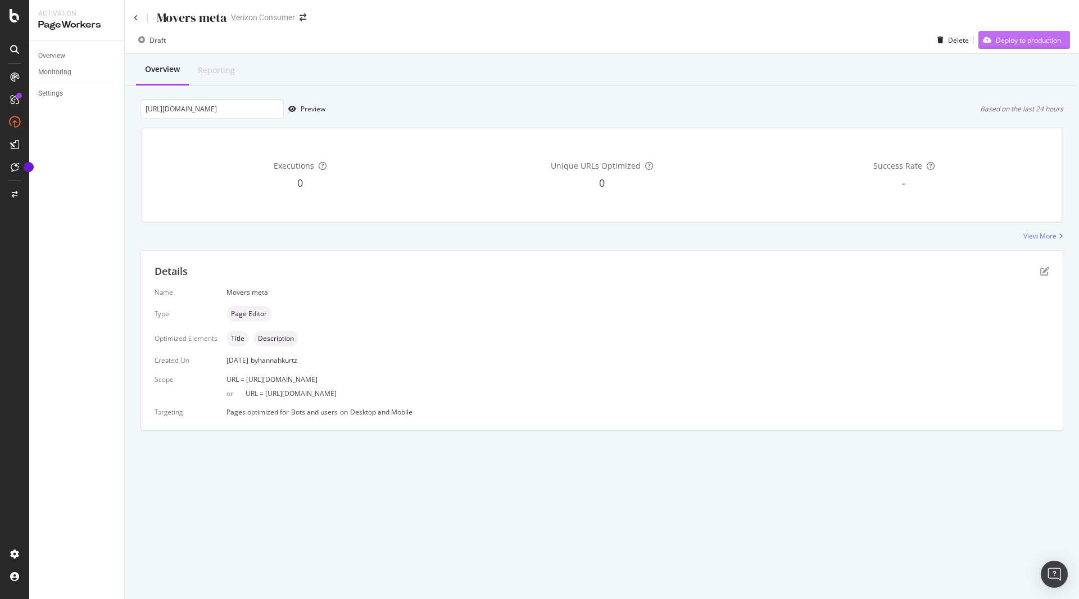
click at [1032, 34] on div "Deploy to production" at bounding box center [1019, 39] width 83 height 17
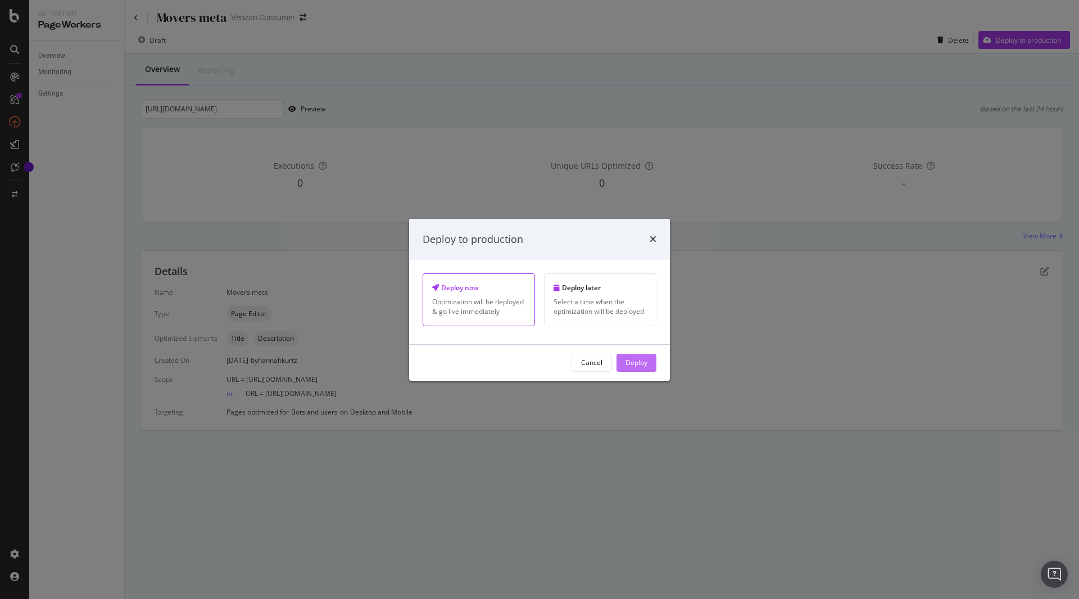
click at [628, 366] on div "Deploy" at bounding box center [637, 362] width 22 height 10
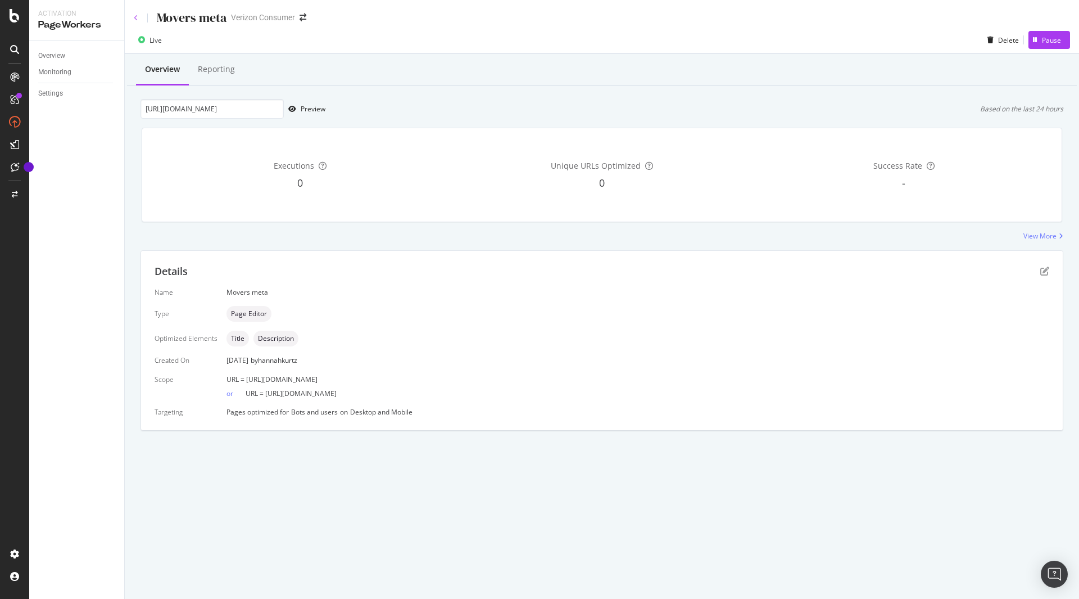
click at [135, 15] on icon at bounding box center [136, 18] width 4 height 7
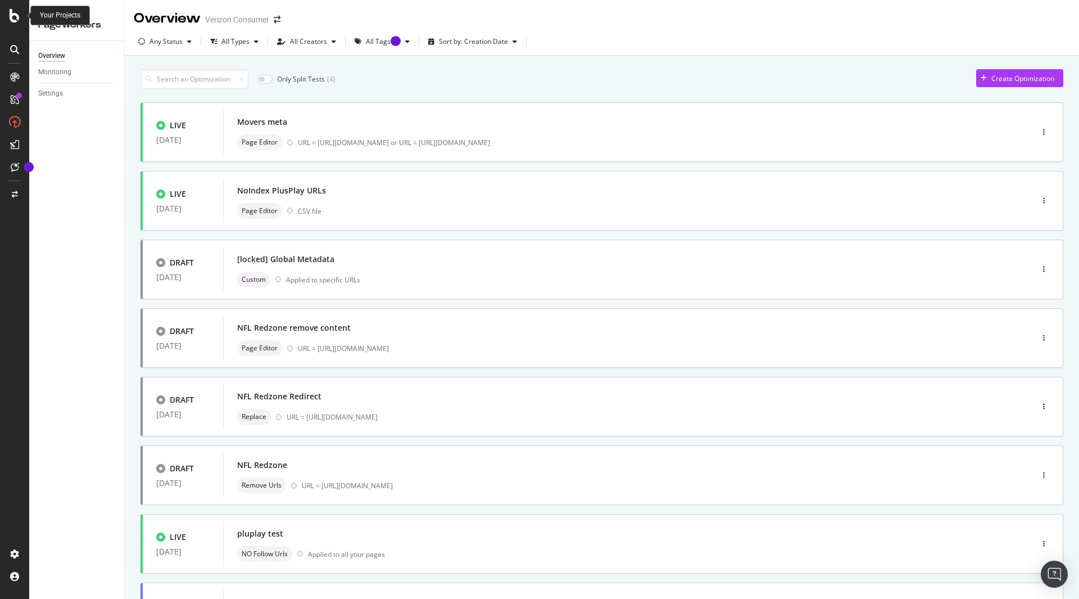
click at [12, 19] on icon at bounding box center [15, 15] width 10 height 13
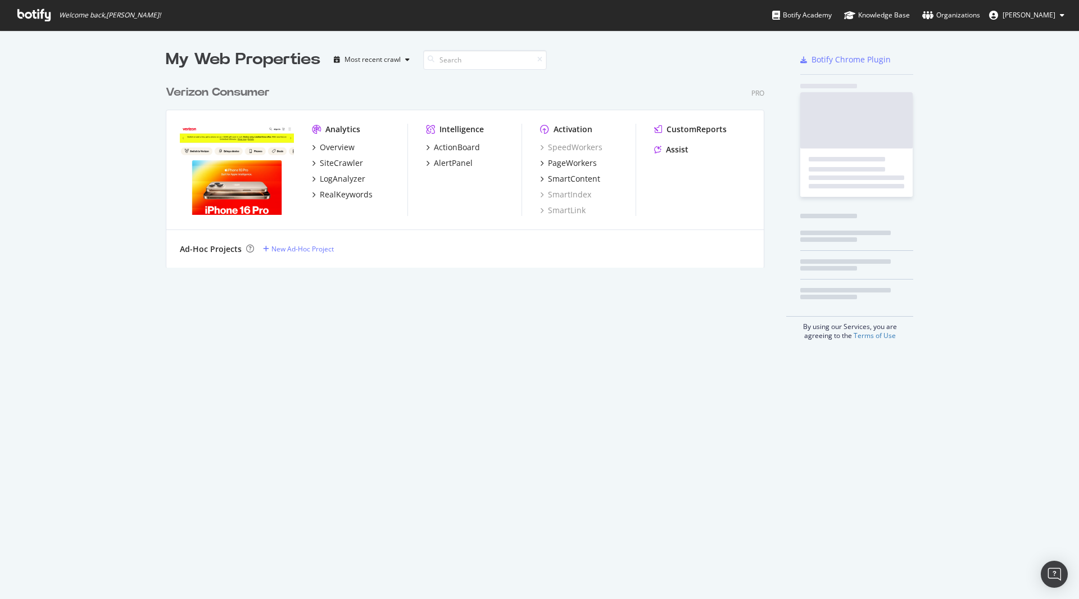
scroll to position [590, 1062]
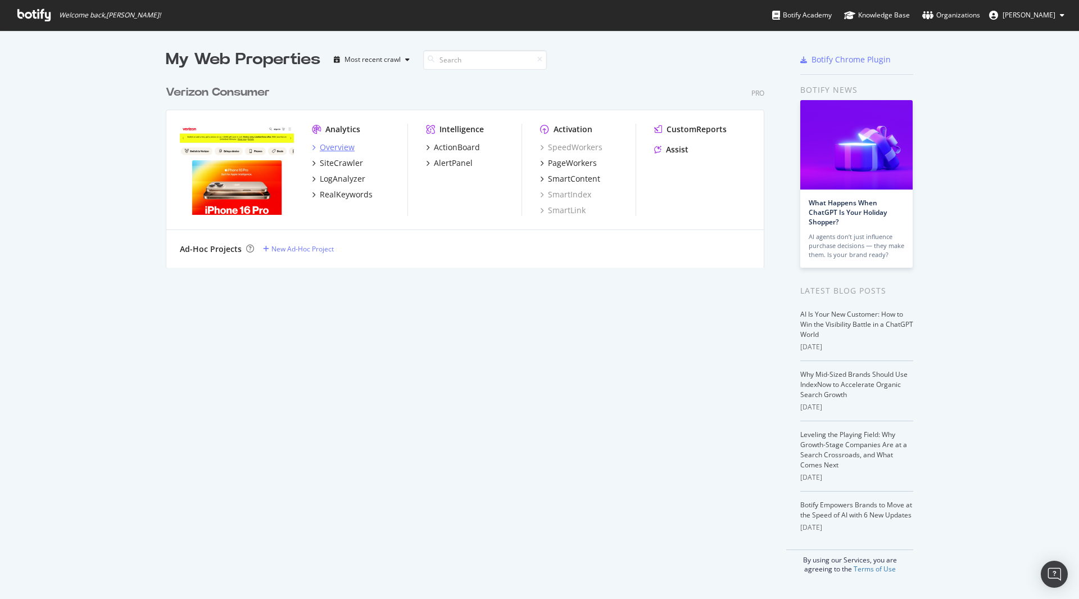
click at [331, 147] on div "Overview" at bounding box center [337, 147] width 35 height 11
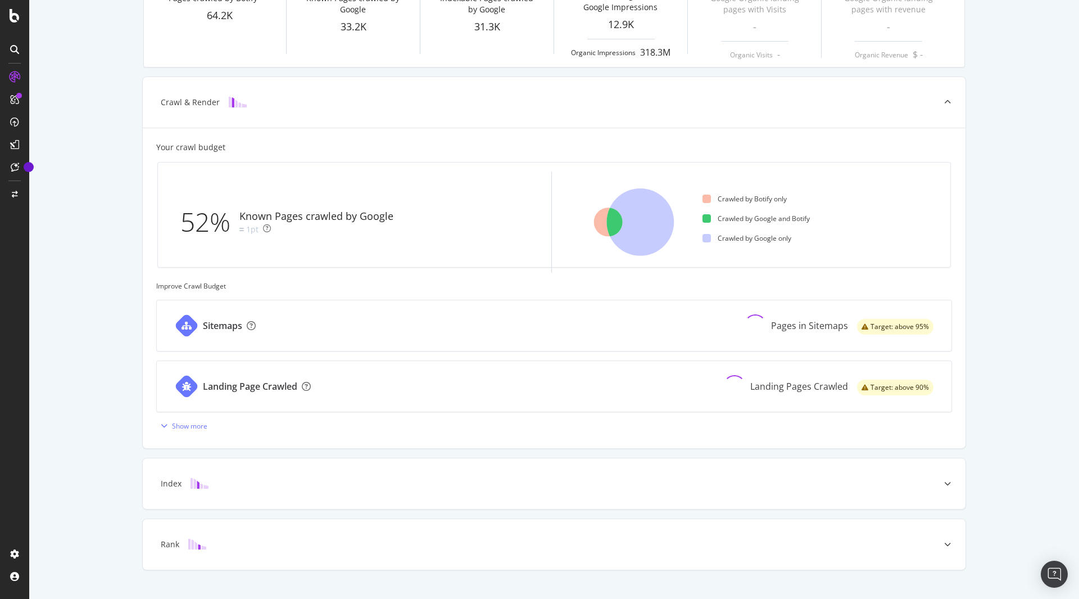
scroll to position [214, 0]
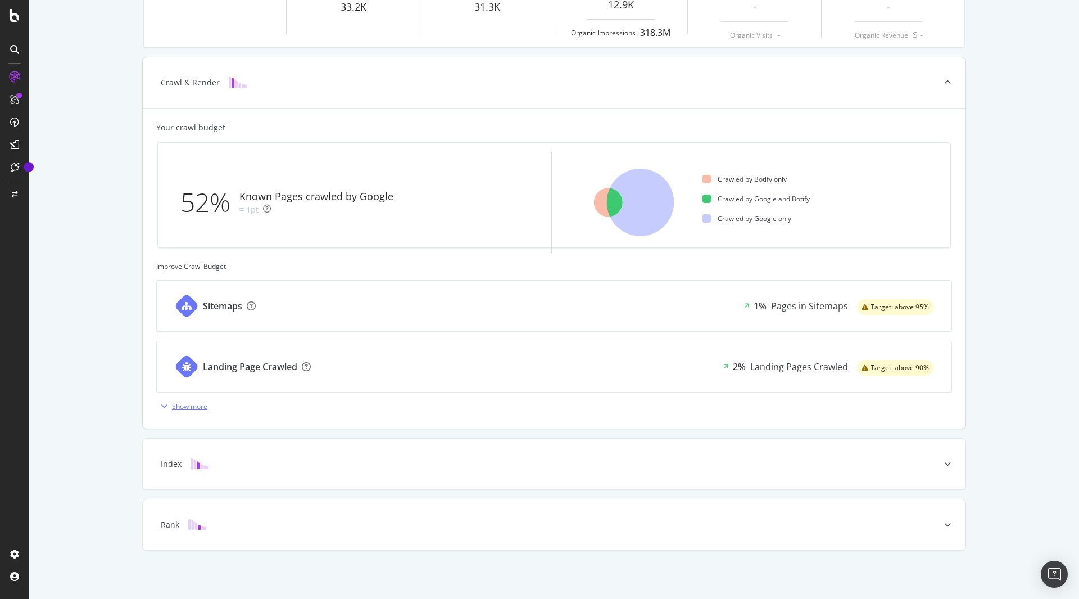
click at [158, 410] on div "Show more" at bounding box center [181, 405] width 51 height 17
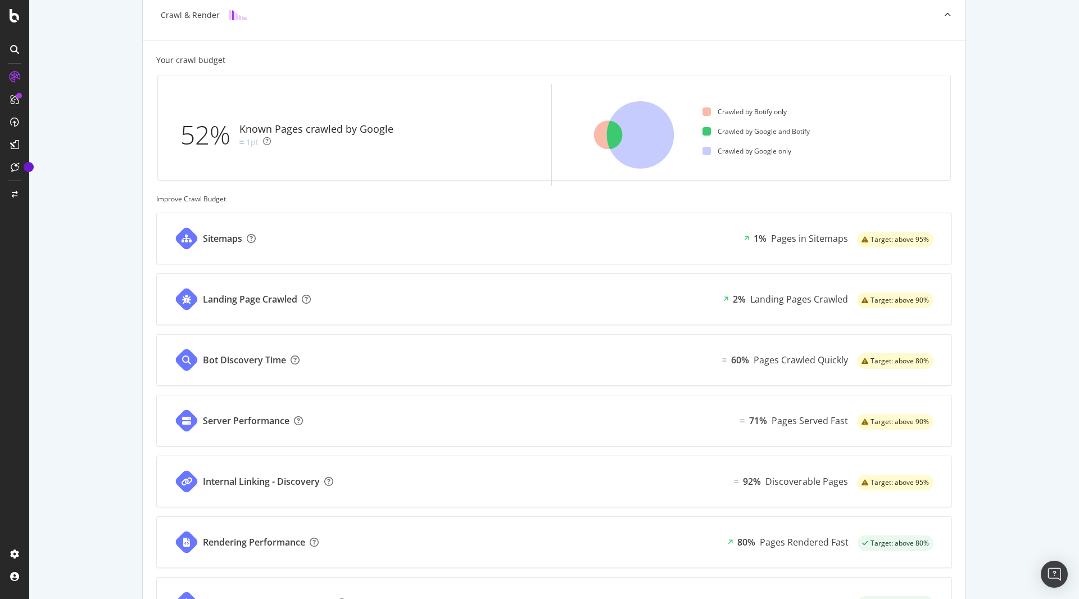
scroll to position [0, 0]
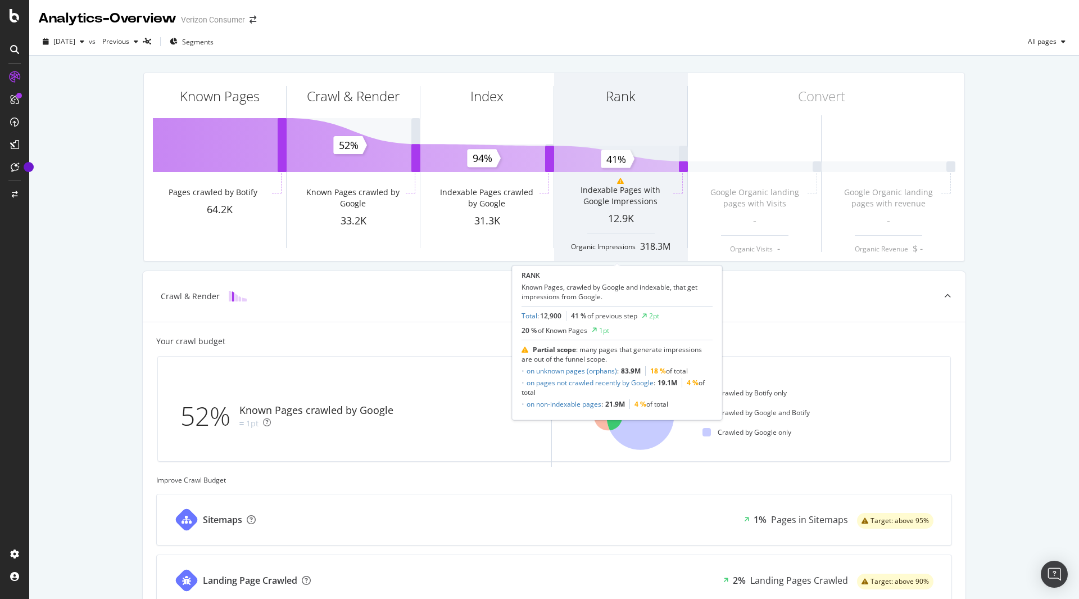
click at [599, 198] on div "Indexable Pages with Google Impressions" at bounding box center [620, 195] width 101 height 22
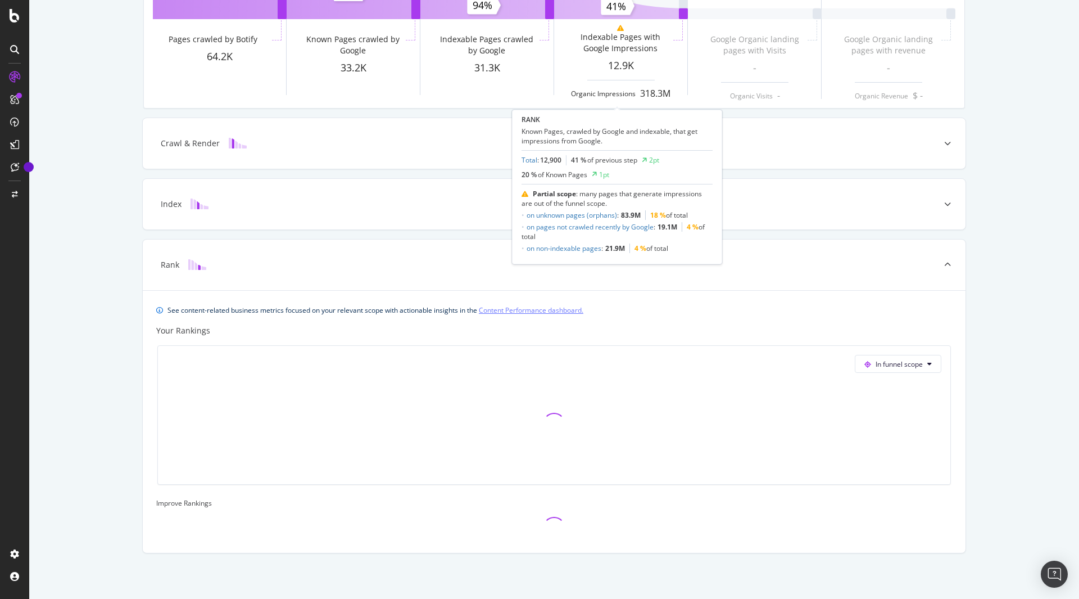
scroll to position [156, 0]
